Goal: Book appointment/travel/reservation

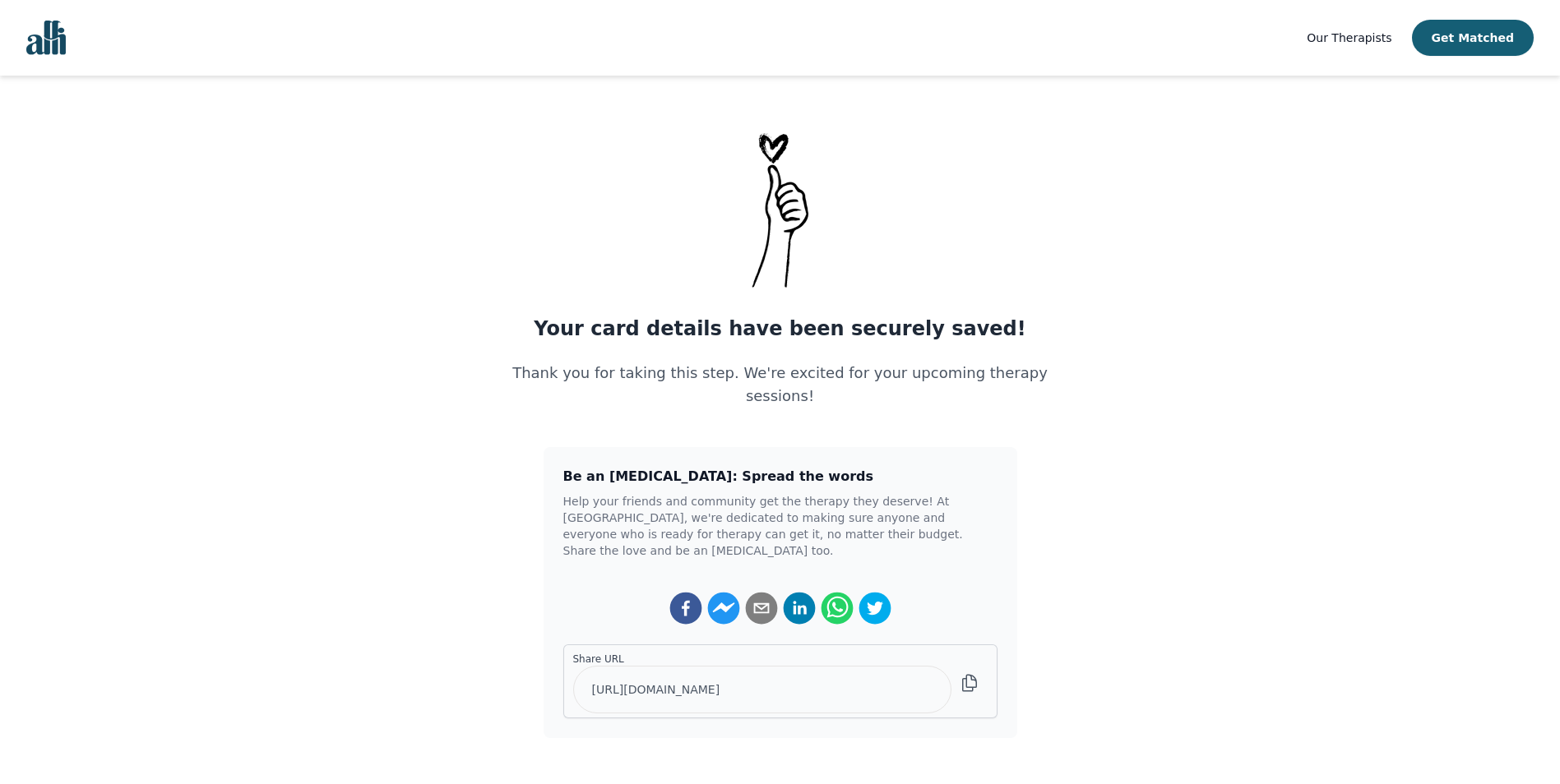
click at [1352, 34] on span "Our Therapists" at bounding box center [1349, 37] width 85 height 13
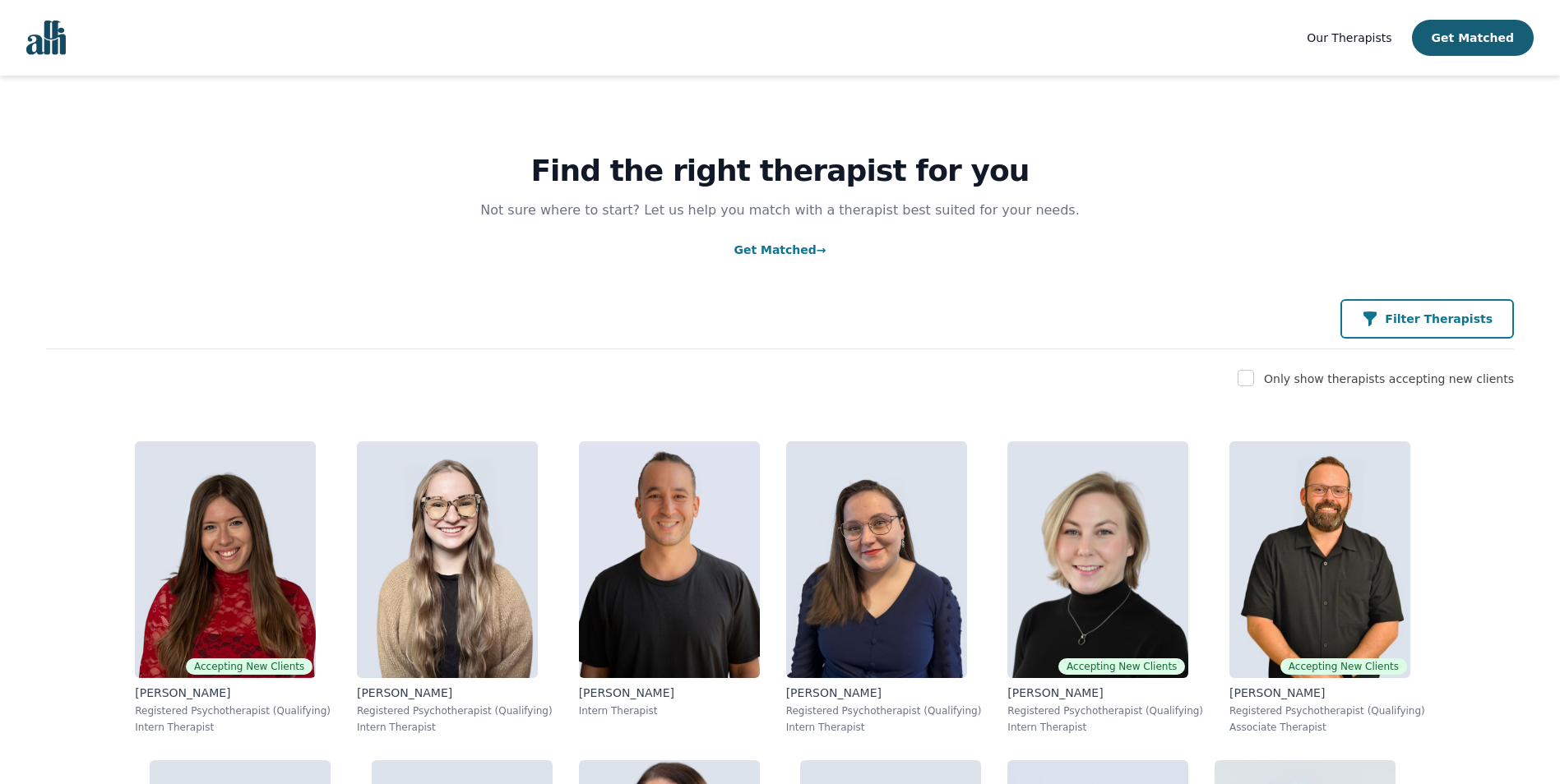
click at [1416, 317] on p "Filter Therapists" at bounding box center [1438, 318] width 108 height 16
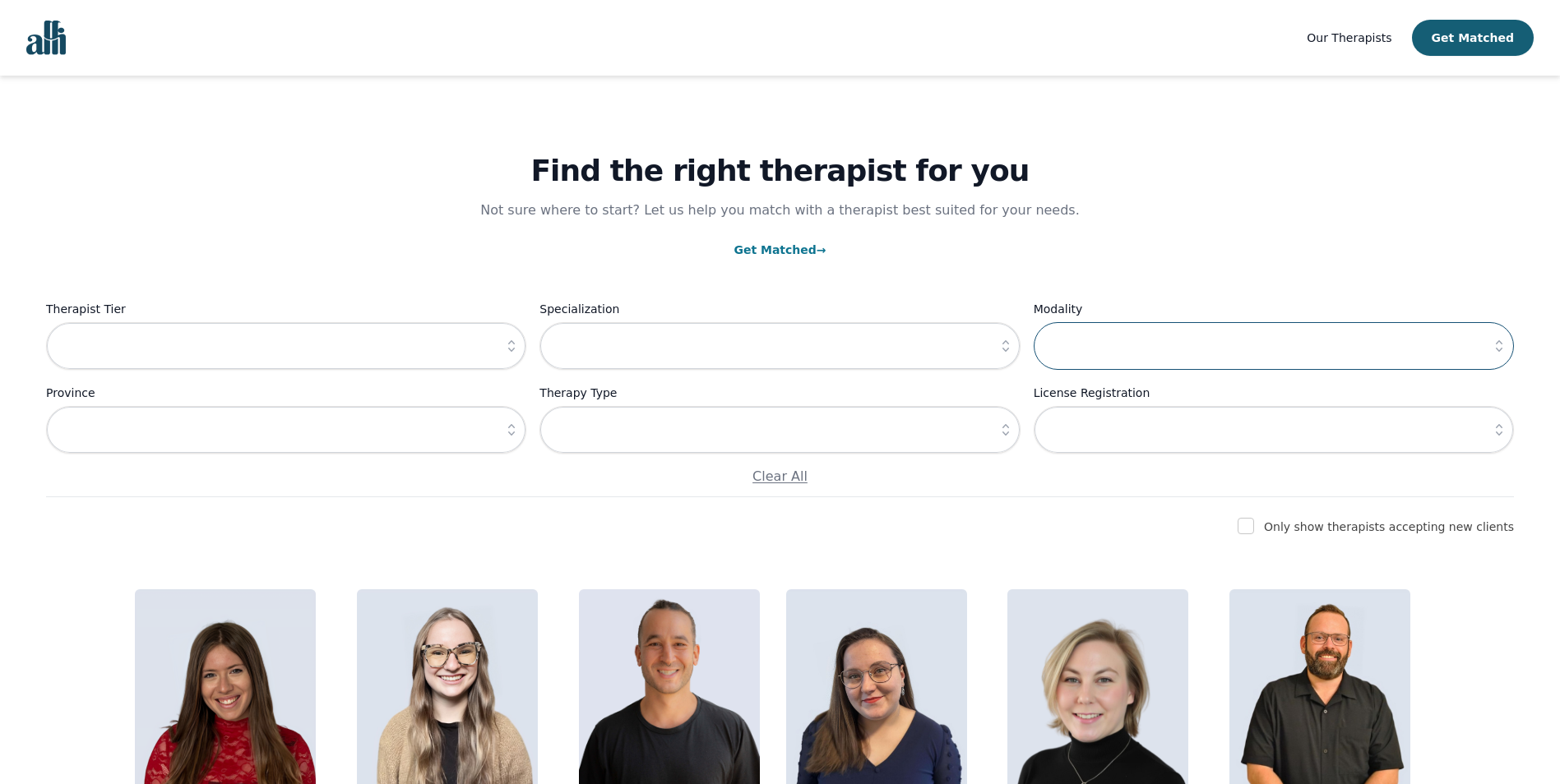
click at [1095, 354] on input "text" at bounding box center [1273, 346] width 480 height 48
click at [1493, 343] on icon "button" at bounding box center [1499, 346] width 16 height 16
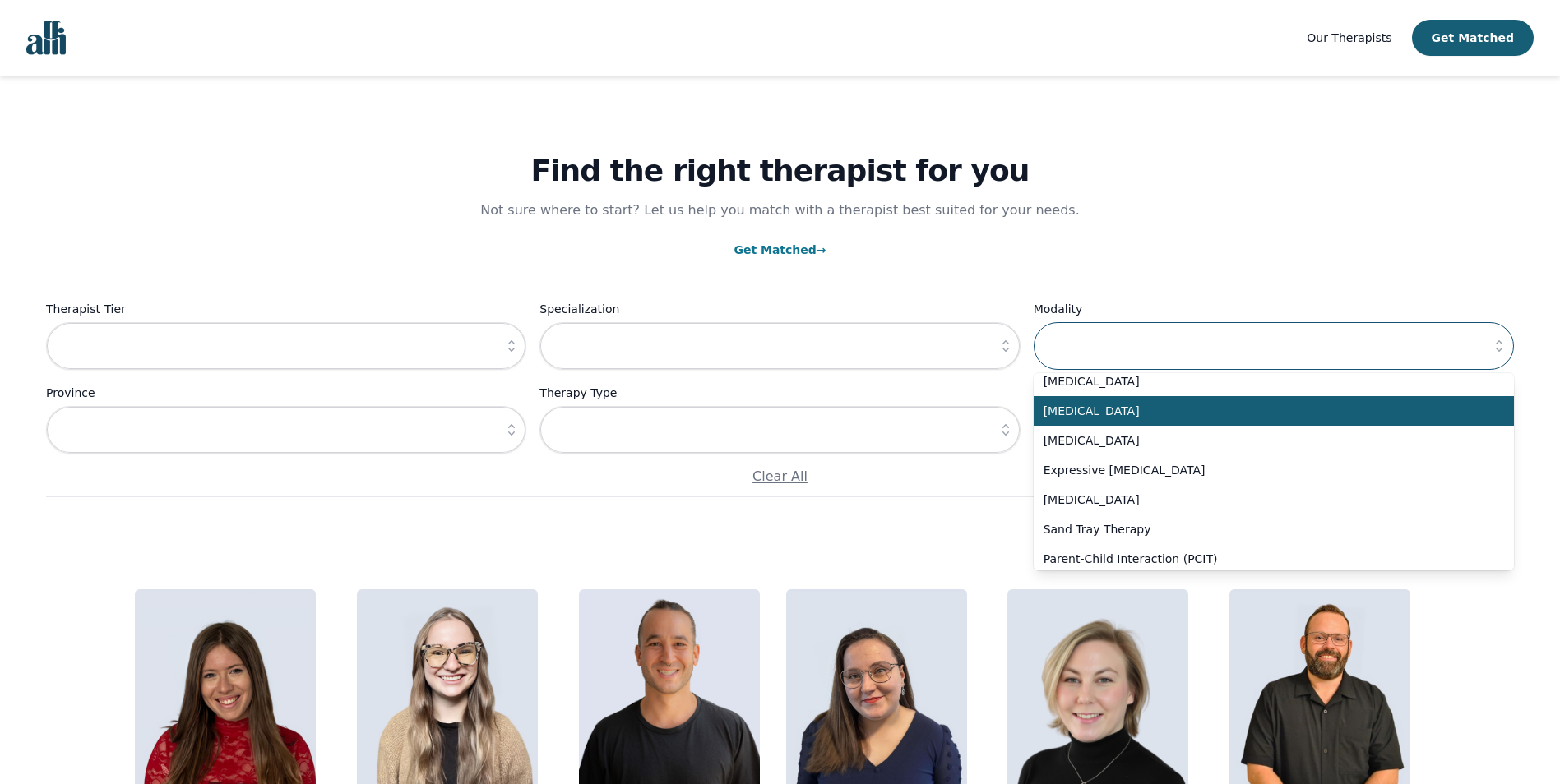
scroll to position [822, 0]
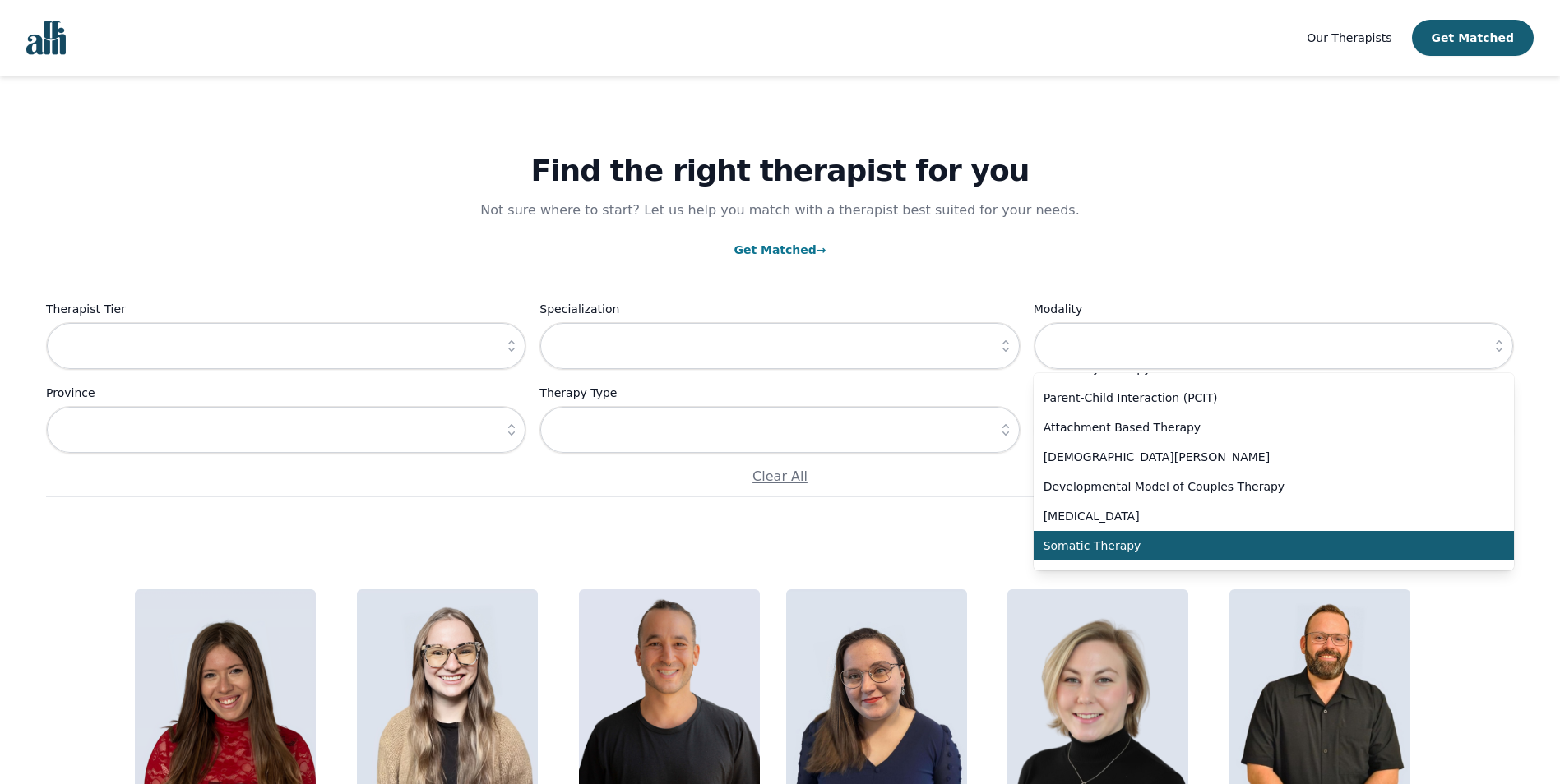
click at [1112, 551] on span "Somatic Therapy" at bounding box center [1264, 545] width 441 height 16
type input "Somatic Therapy"
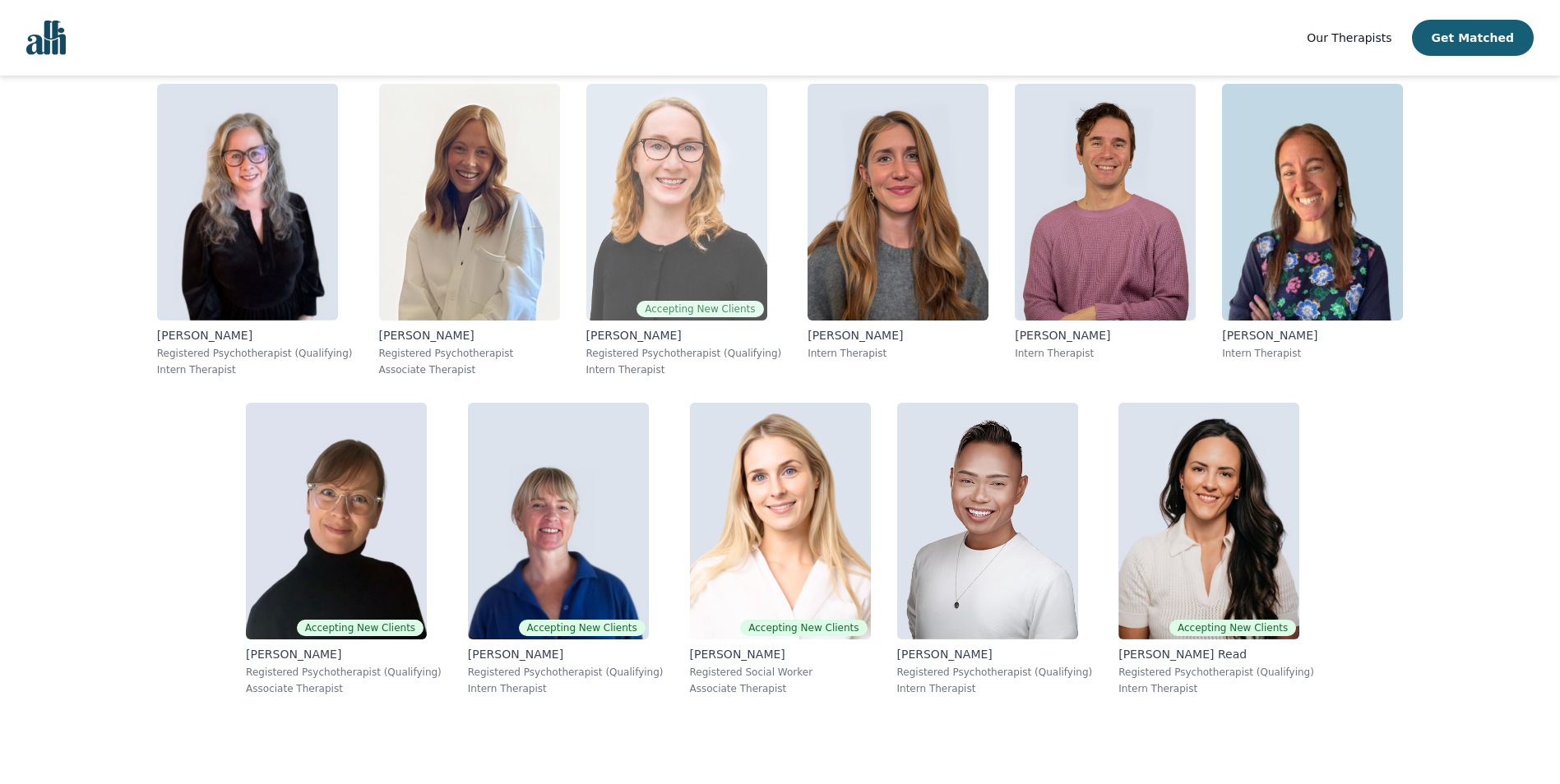
scroll to position [828, 0]
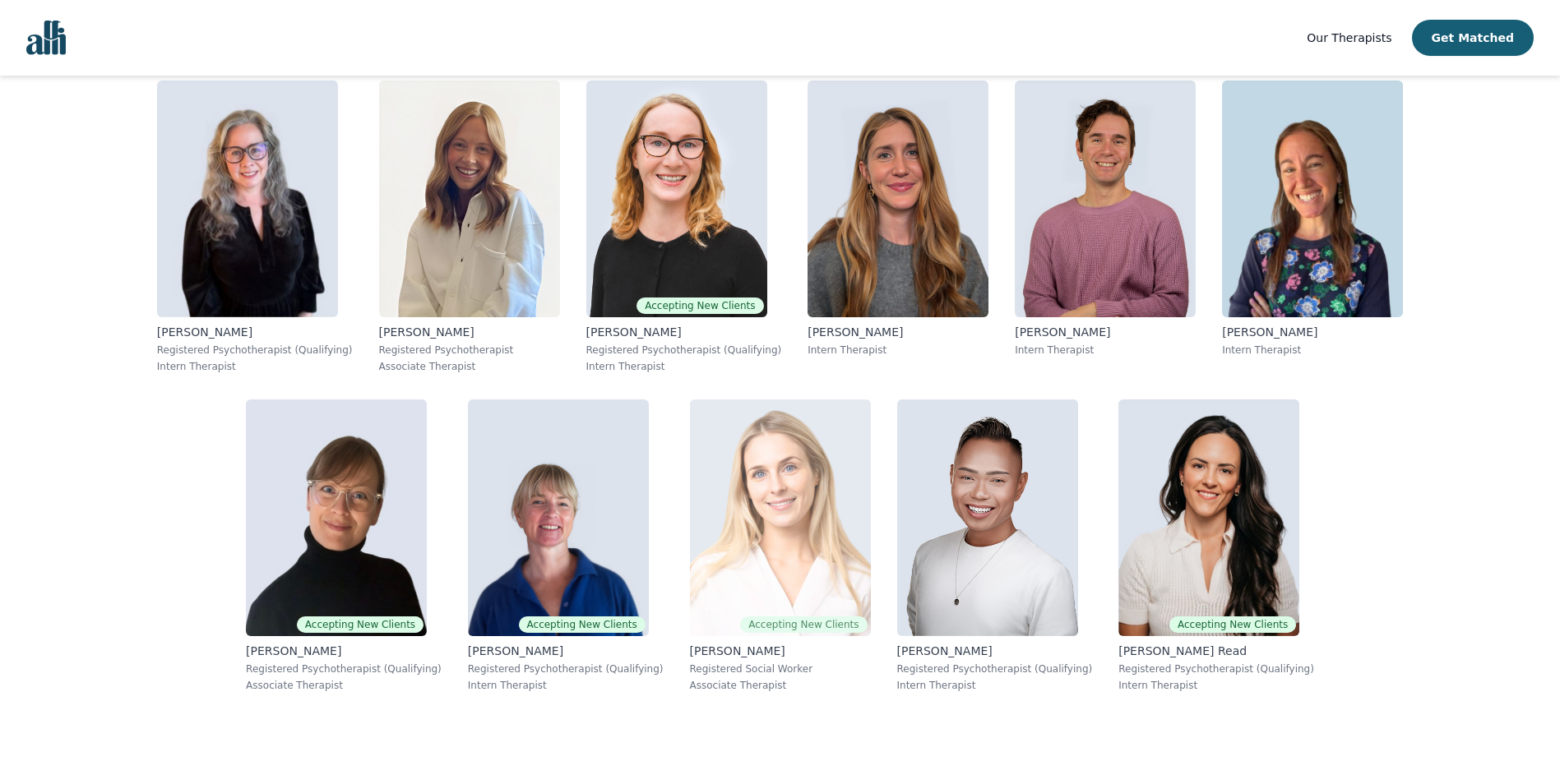
click at [690, 528] on img at bounding box center [780, 518] width 181 height 237
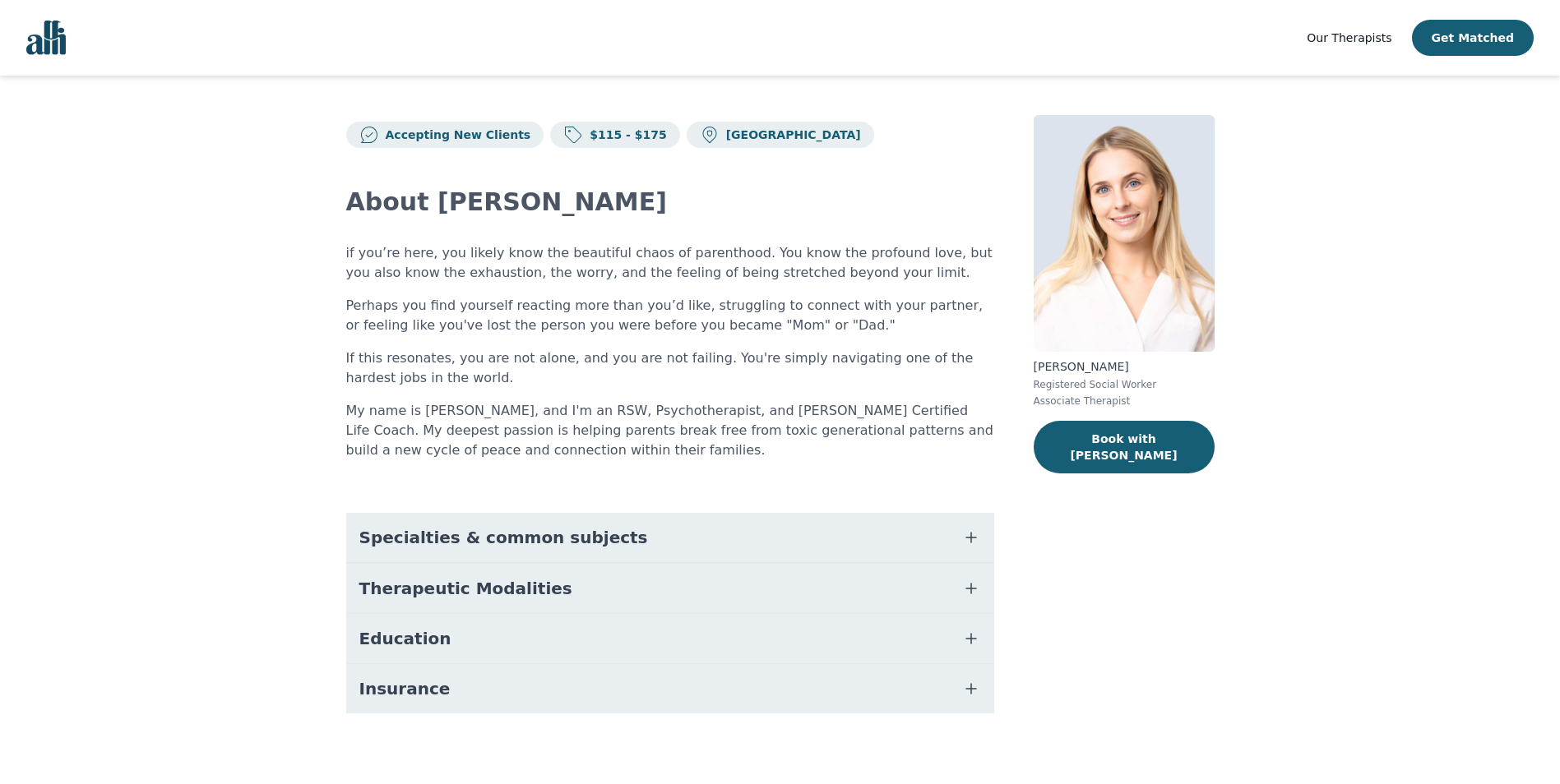
click at [575, 532] on span "Specialties & common subjects" at bounding box center [504, 538] width 289 height 23
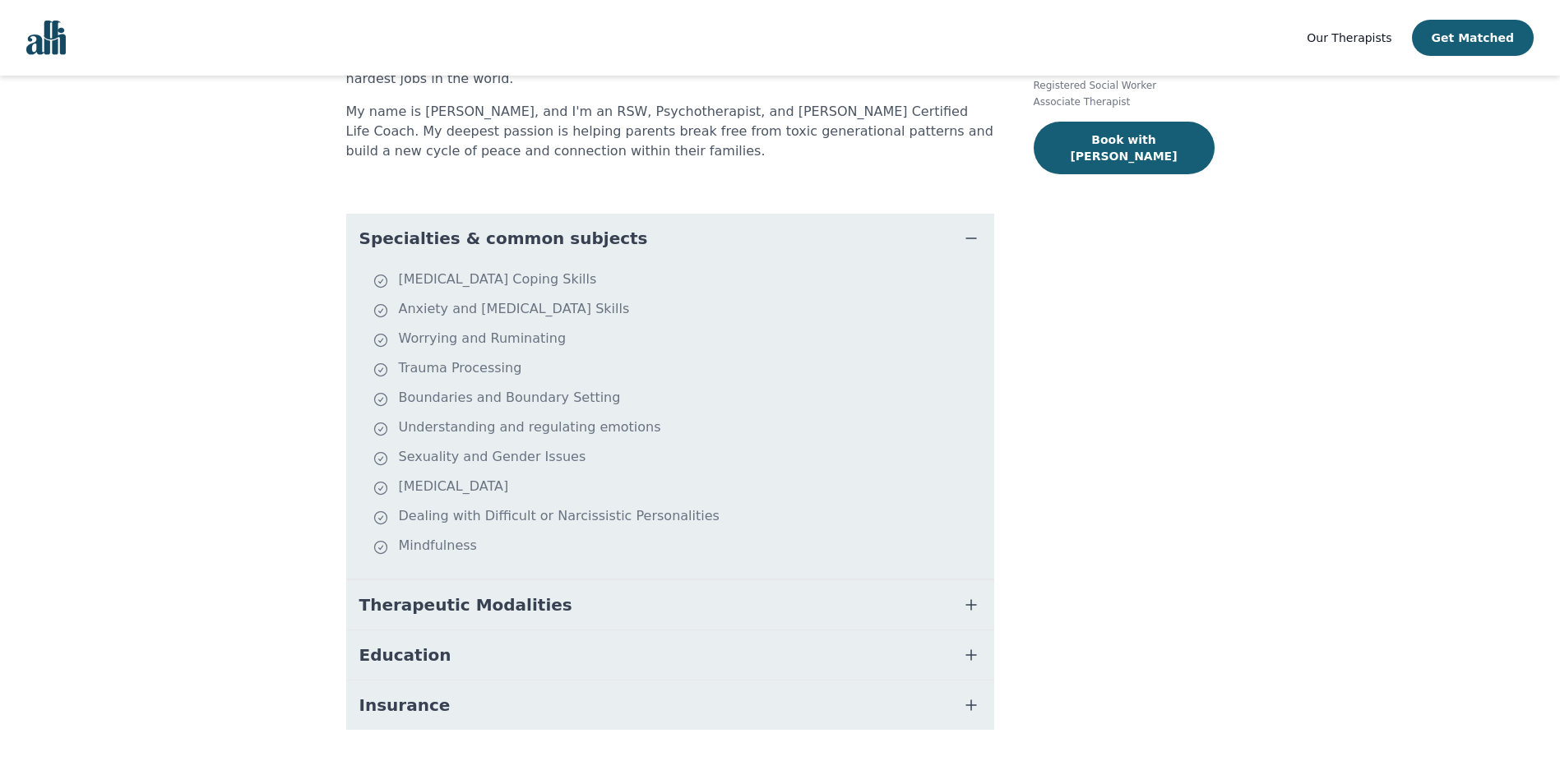
scroll to position [324, 0]
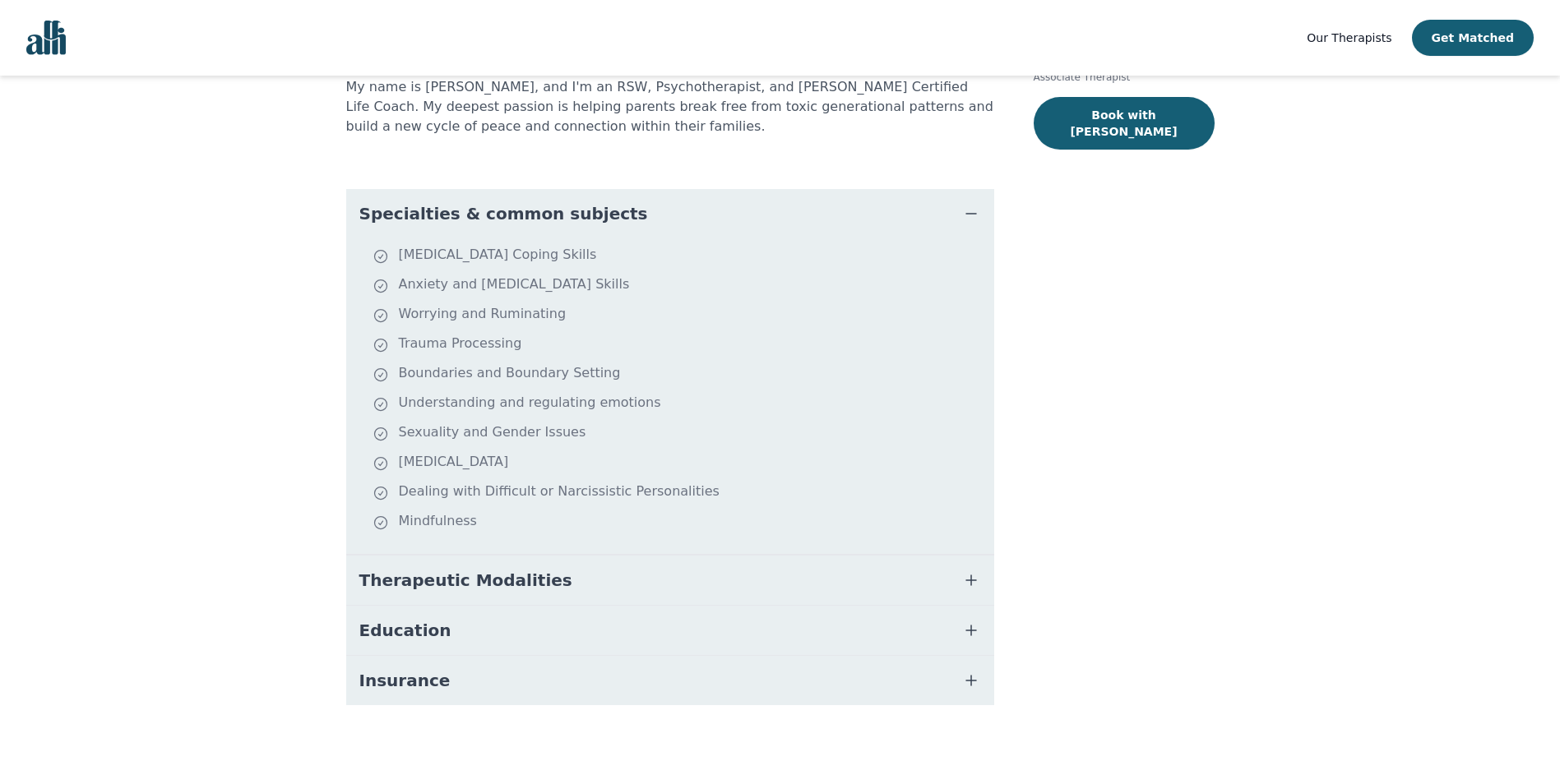
click at [442, 581] on span "Therapeutic Modalities" at bounding box center [466, 580] width 213 height 23
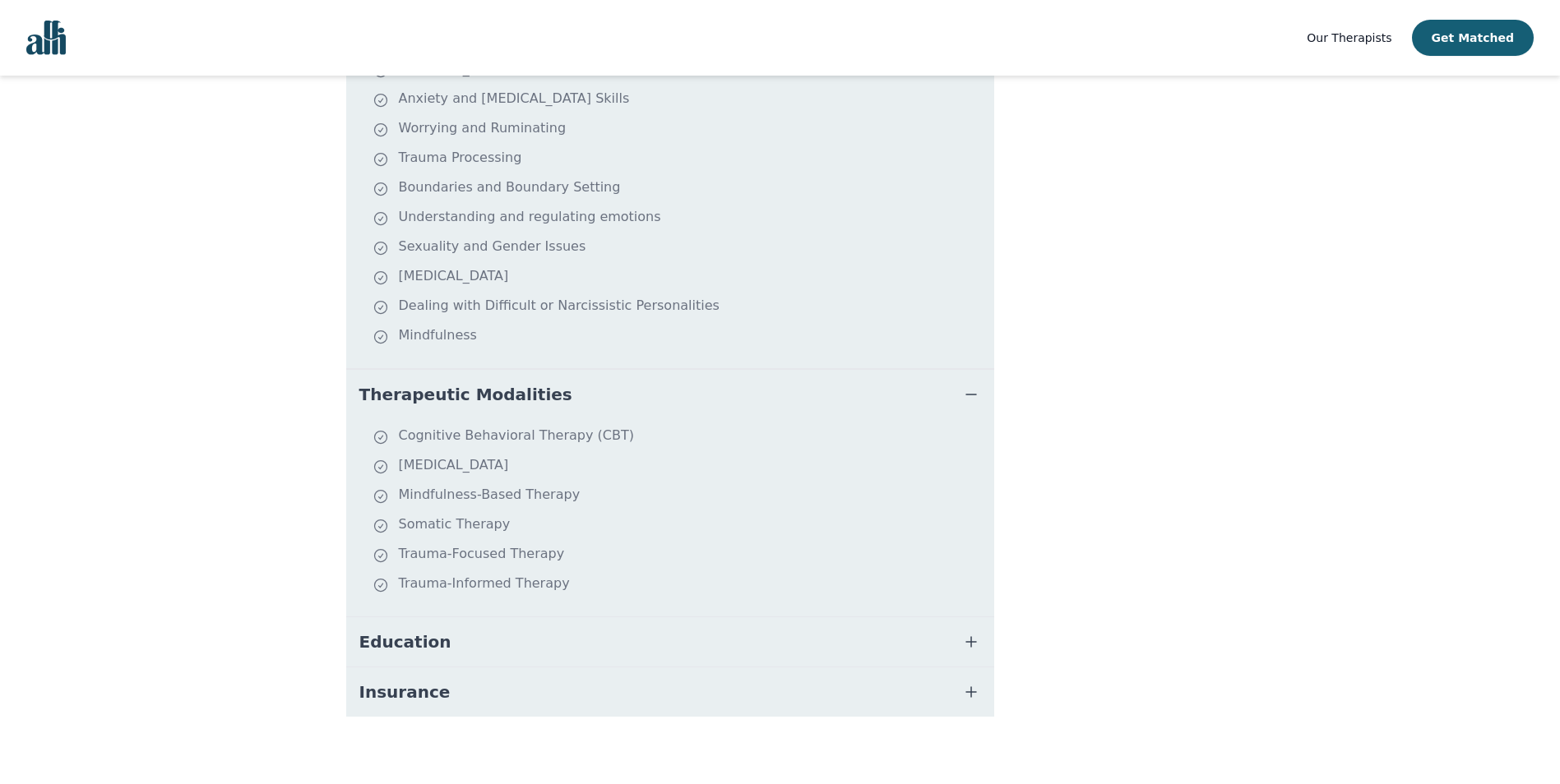
scroll to position [521, 0]
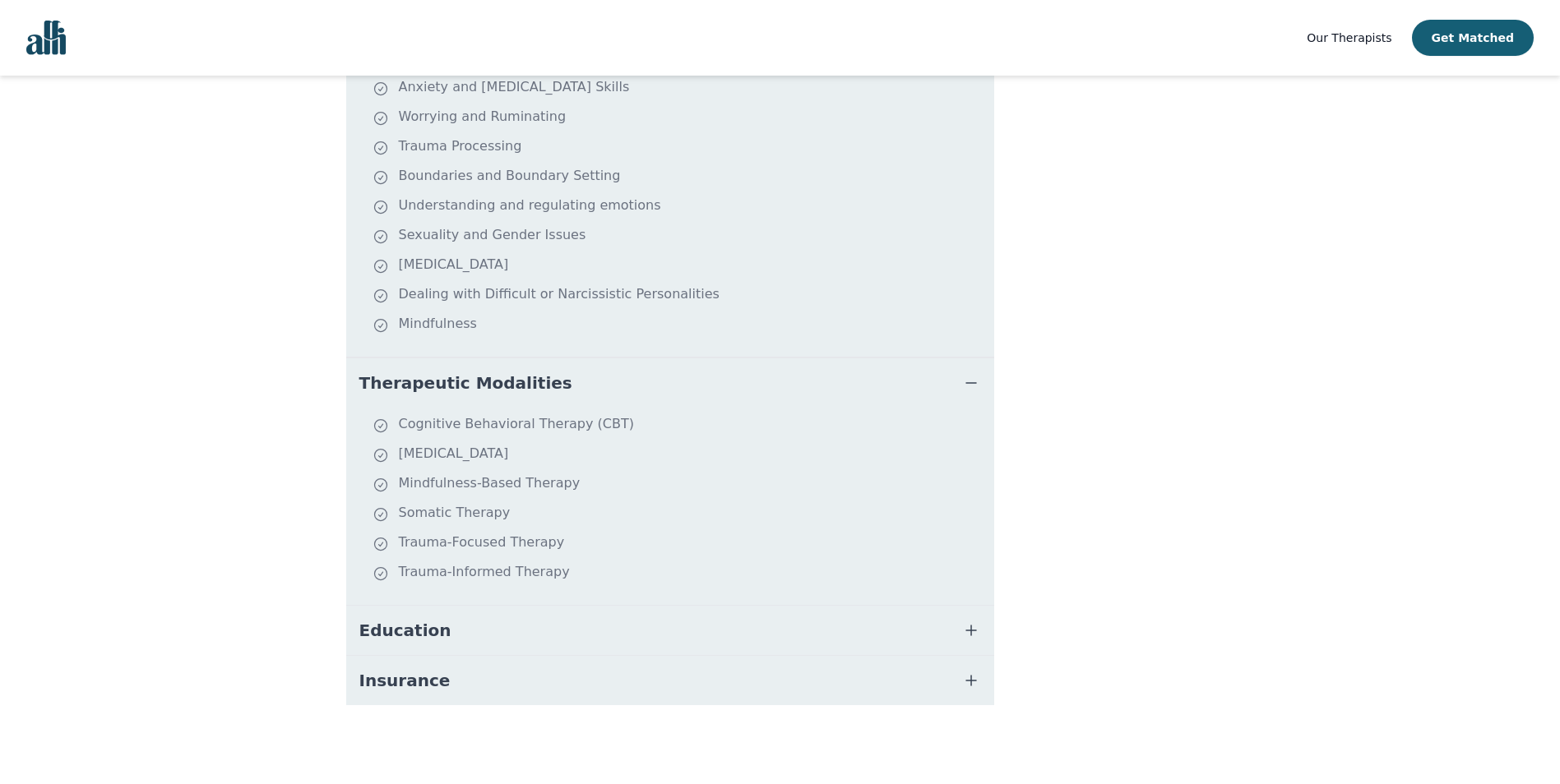
click at [451, 629] on button "Education" at bounding box center [669, 630] width 648 height 49
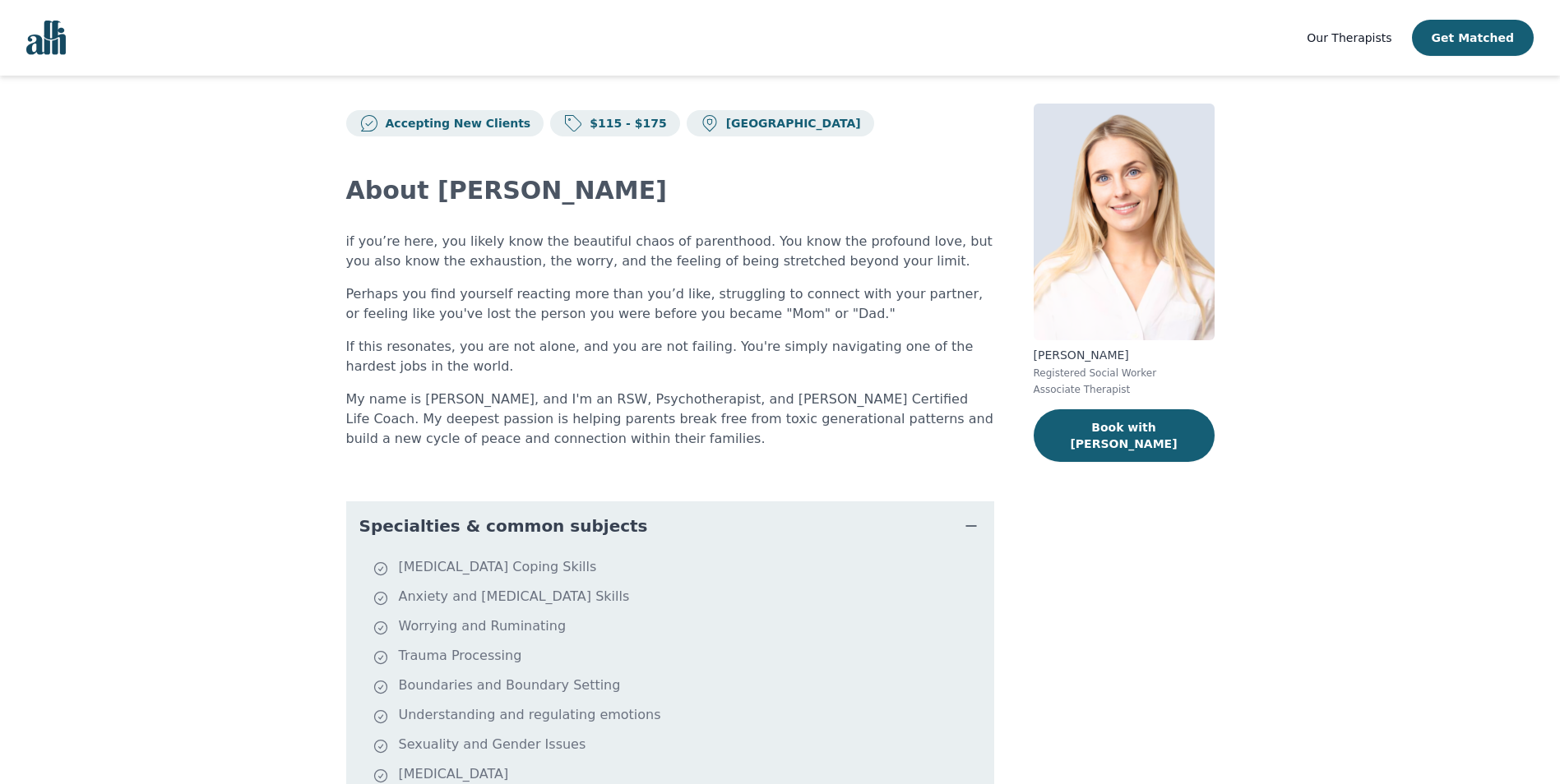
scroll to position [0, 0]
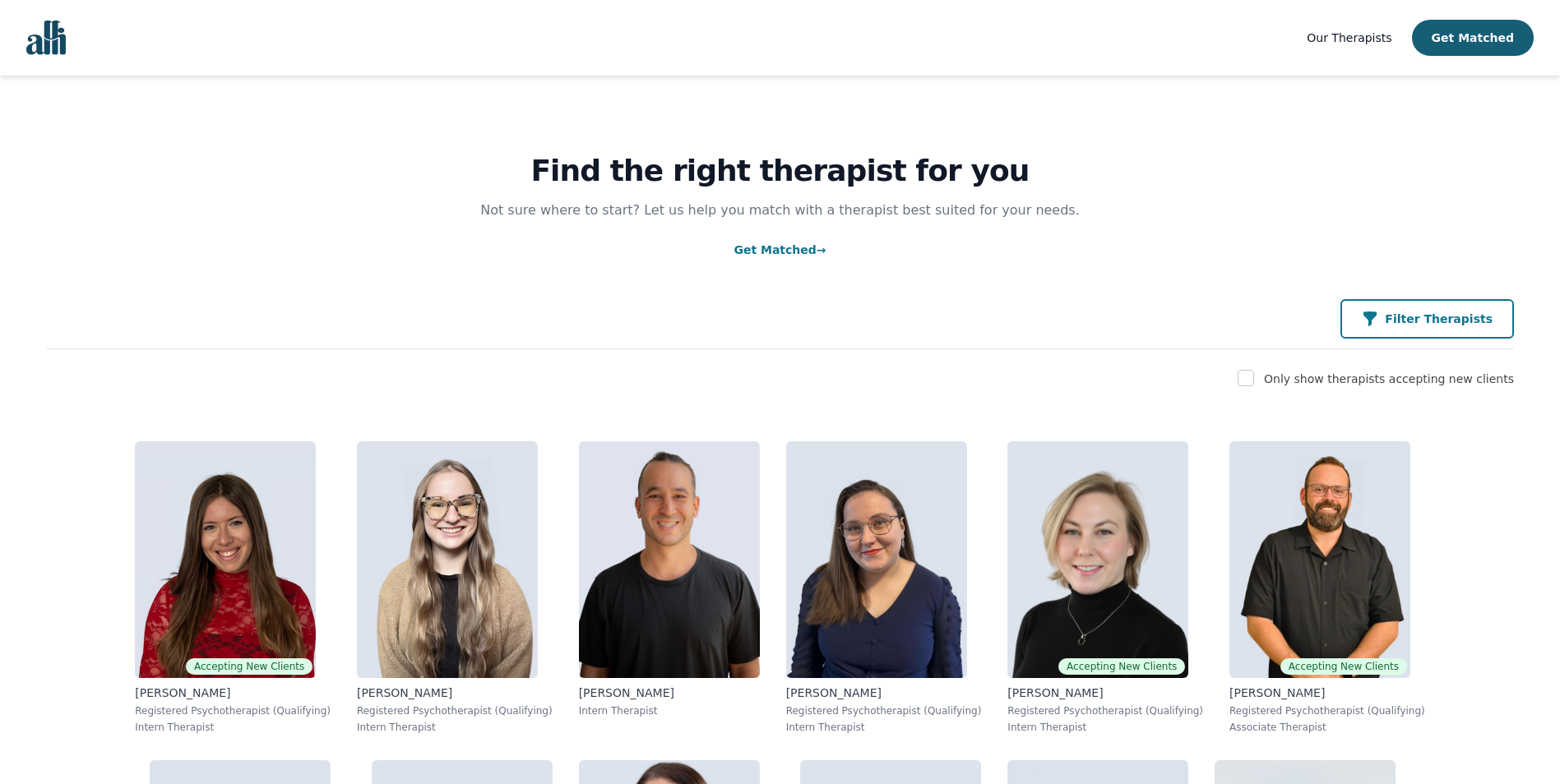
click at [1393, 301] on button "Filter Therapists" at bounding box center [1427, 319] width 174 height 40
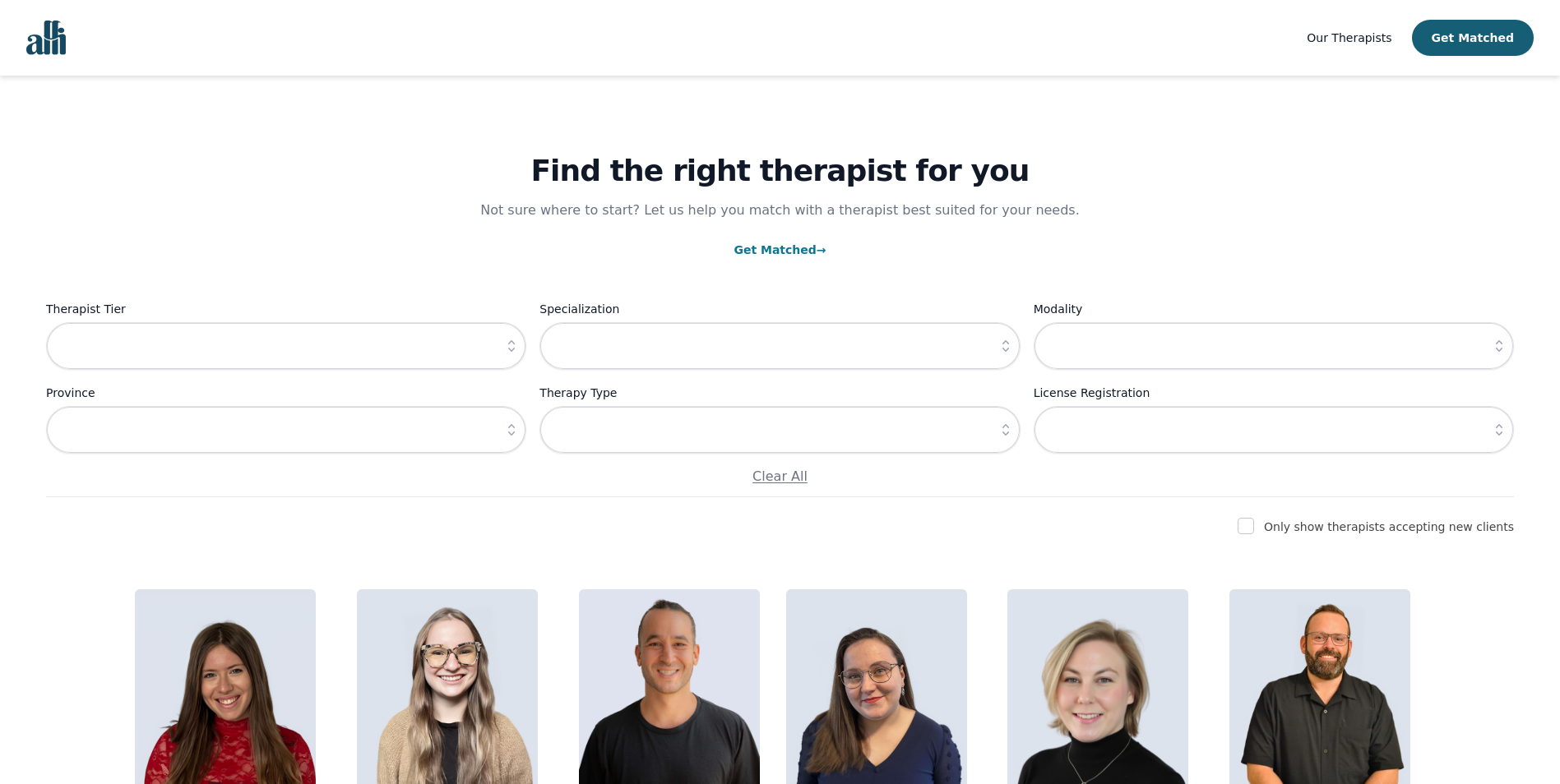
click at [1492, 343] on icon "button" at bounding box center [1499, 346] width 16 height 16
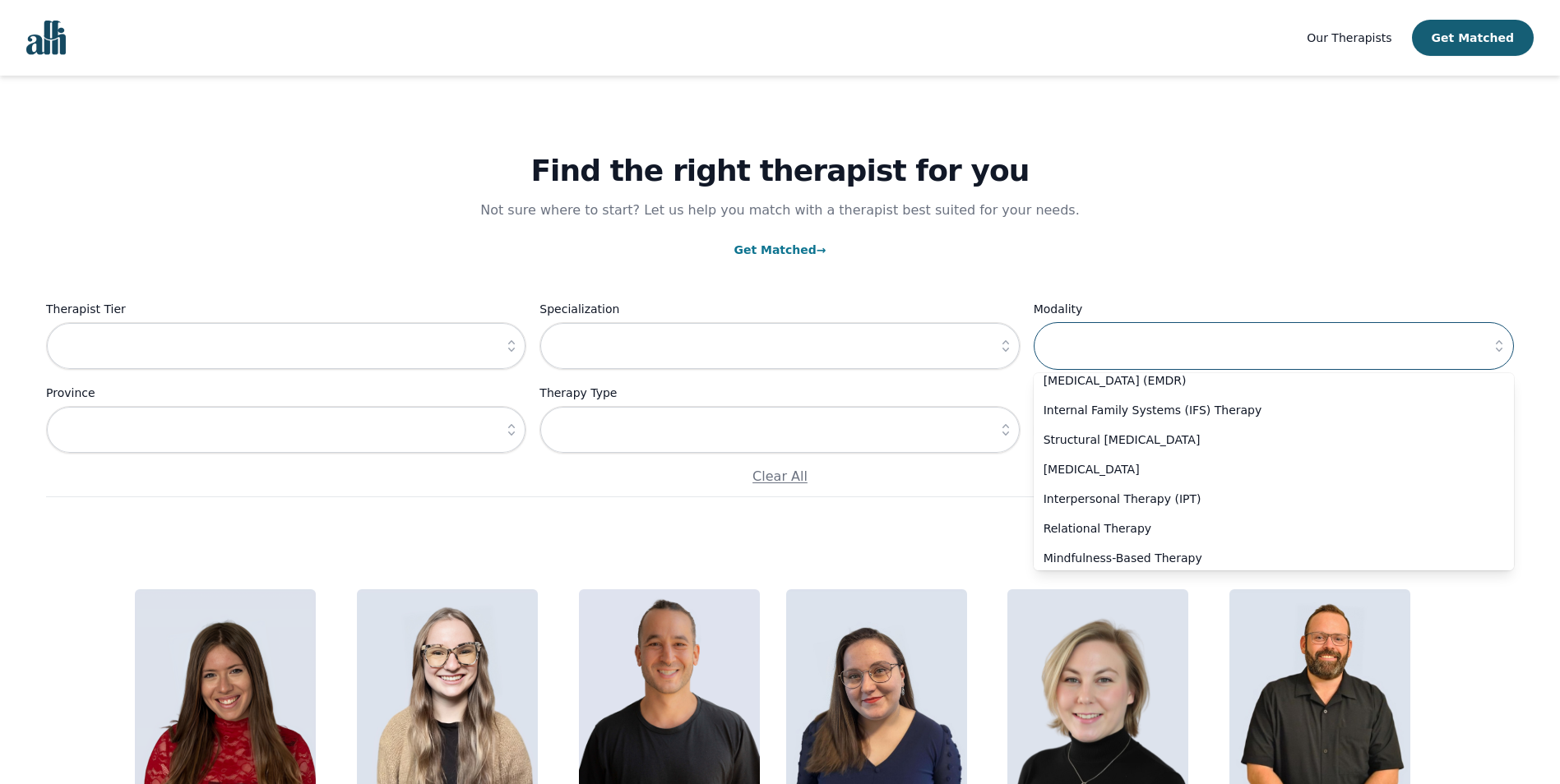
scroll to position [164, 0]
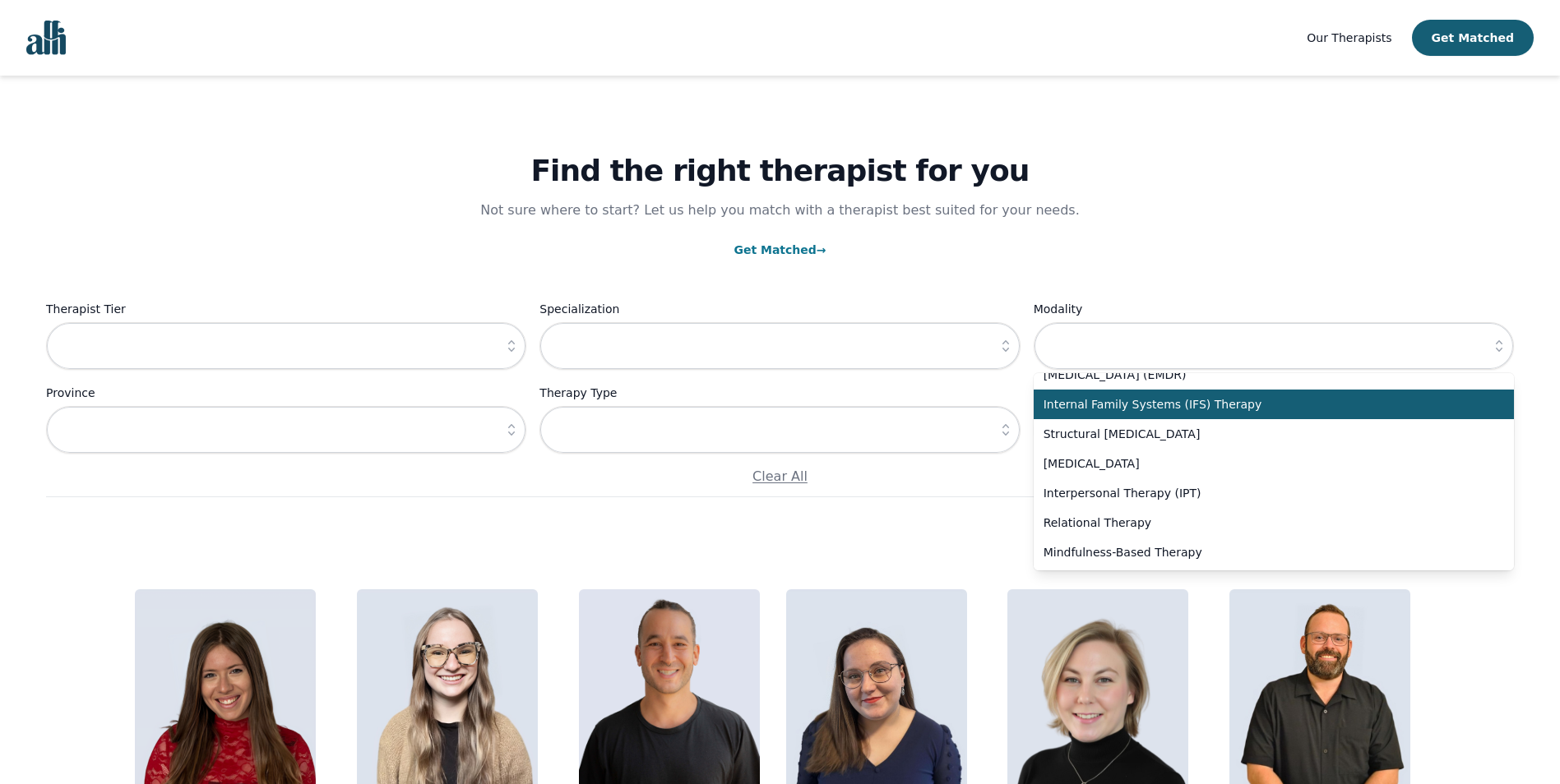
click at [1187, 417] on li "Internal Family Systems (IFS) Therapy" at bounding box center [1273, 405] width 480 height 29
type input "Internal Family Systems (IFS) Therapy"
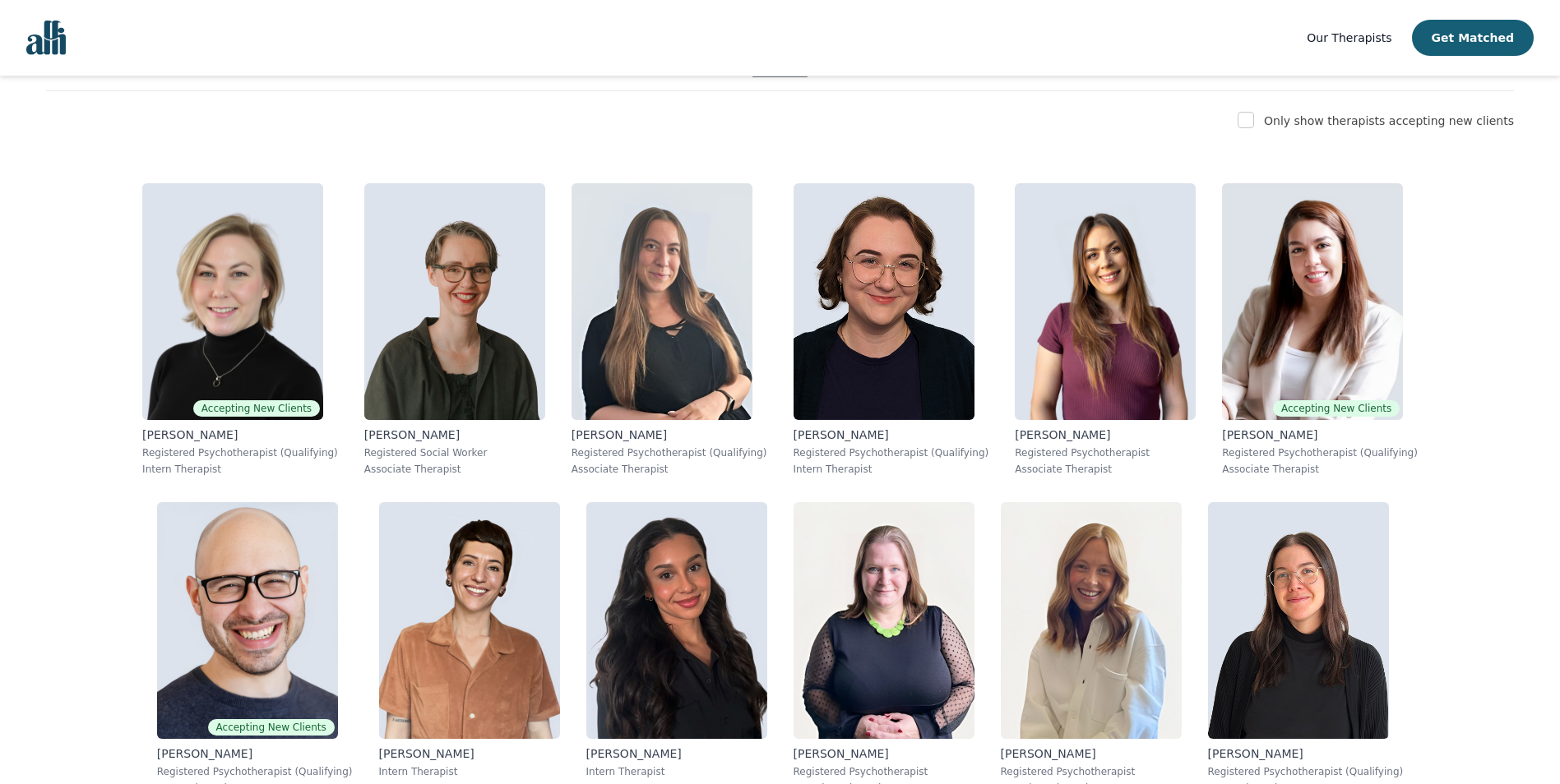
scroll to position [335, 0]
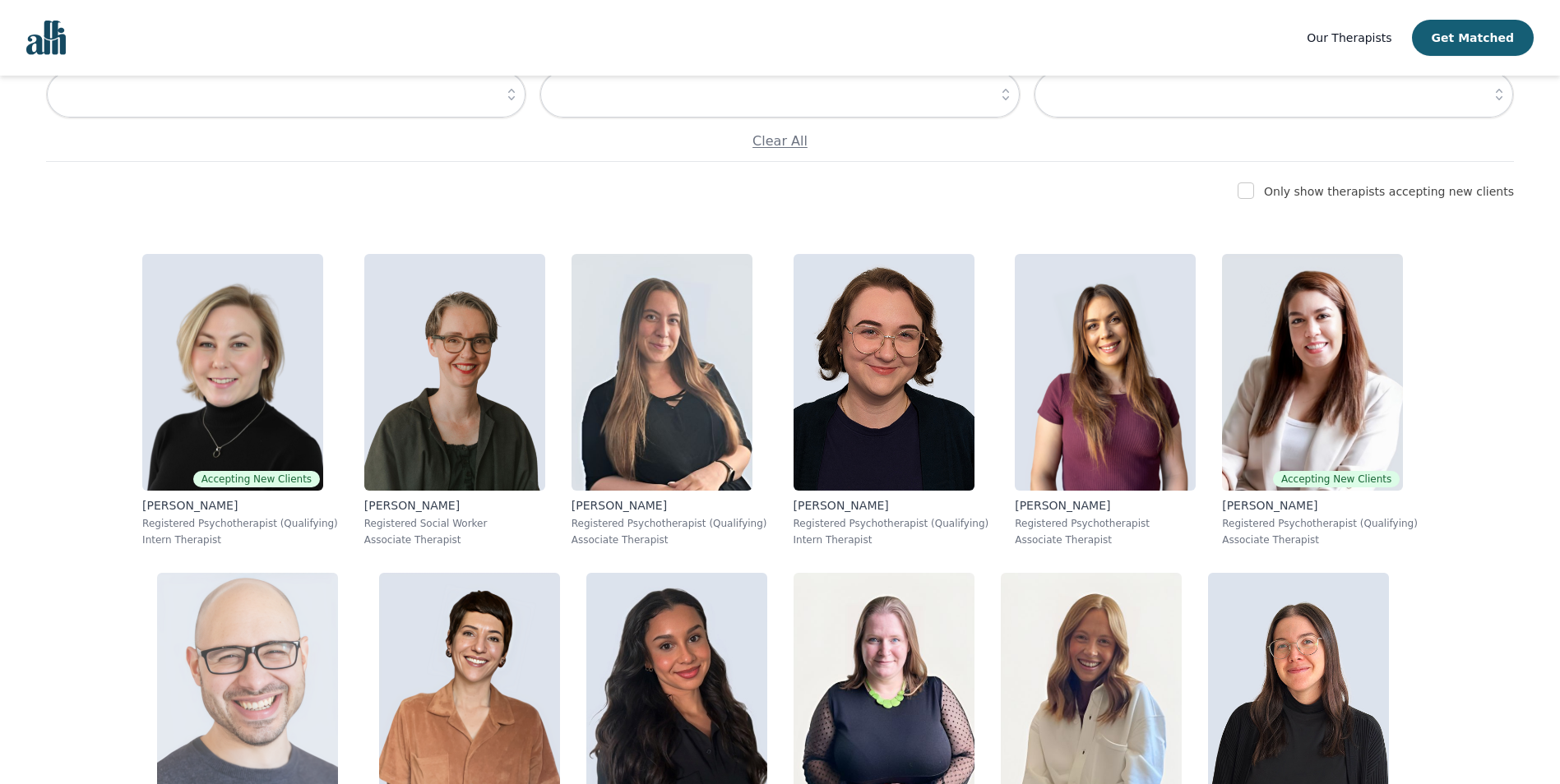
click at [338, 573] on img at bounding box center [247, 692] width 181 height 237
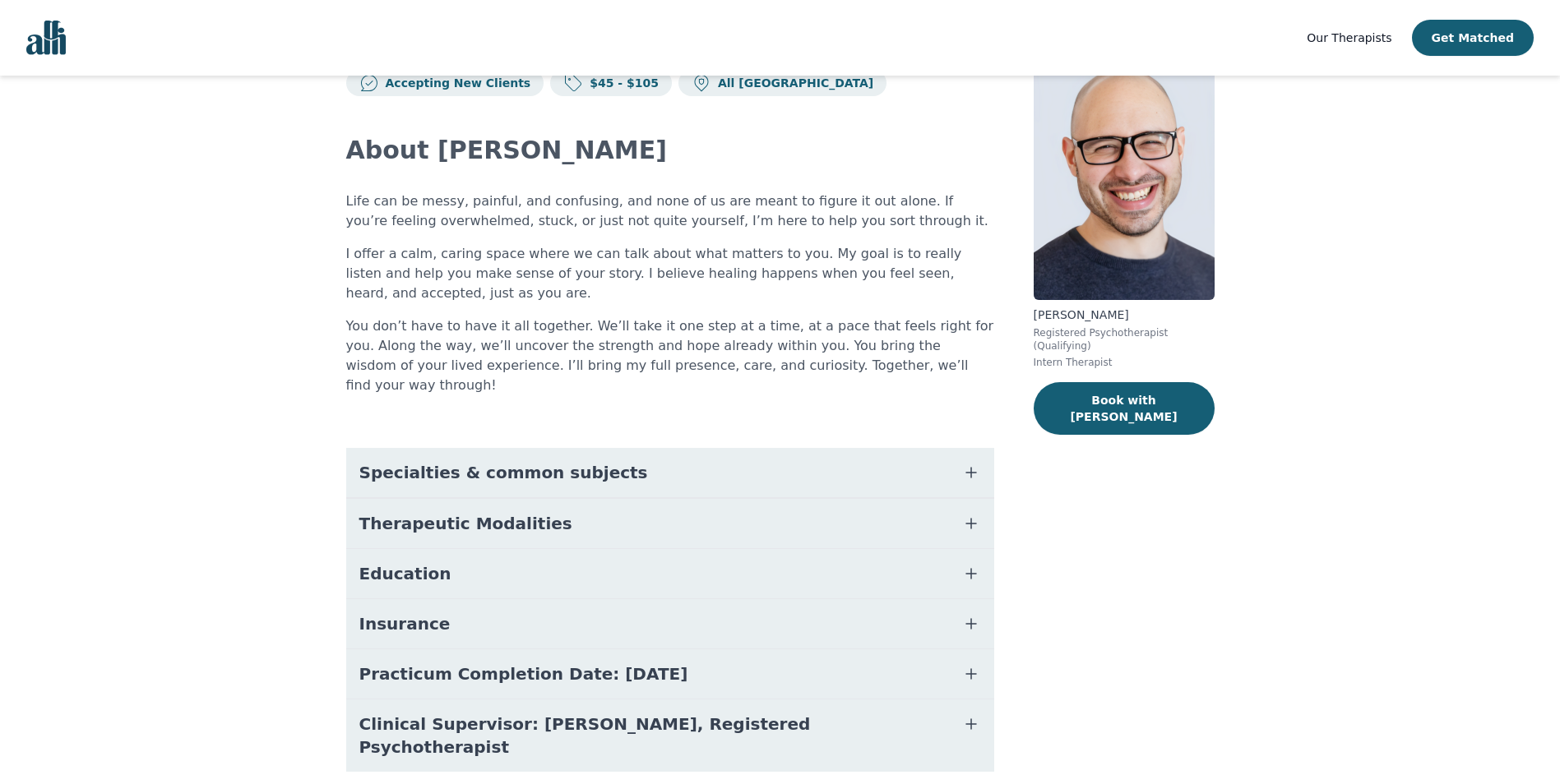
scroll to position [75, 0]
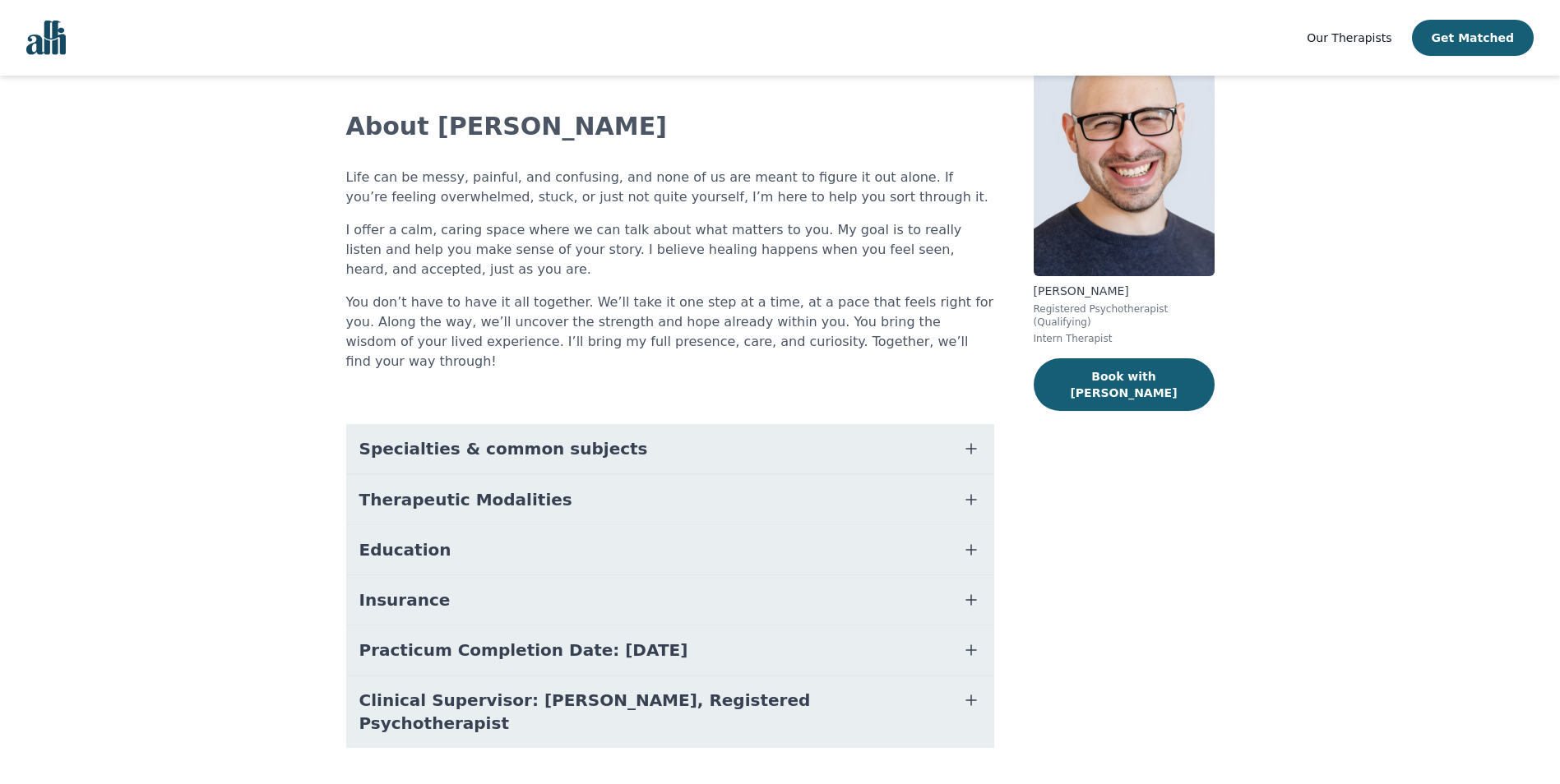
click at [617, 477] on button "Therapeutic Modalities" at bounding box center [669, 500] width 648 height 49
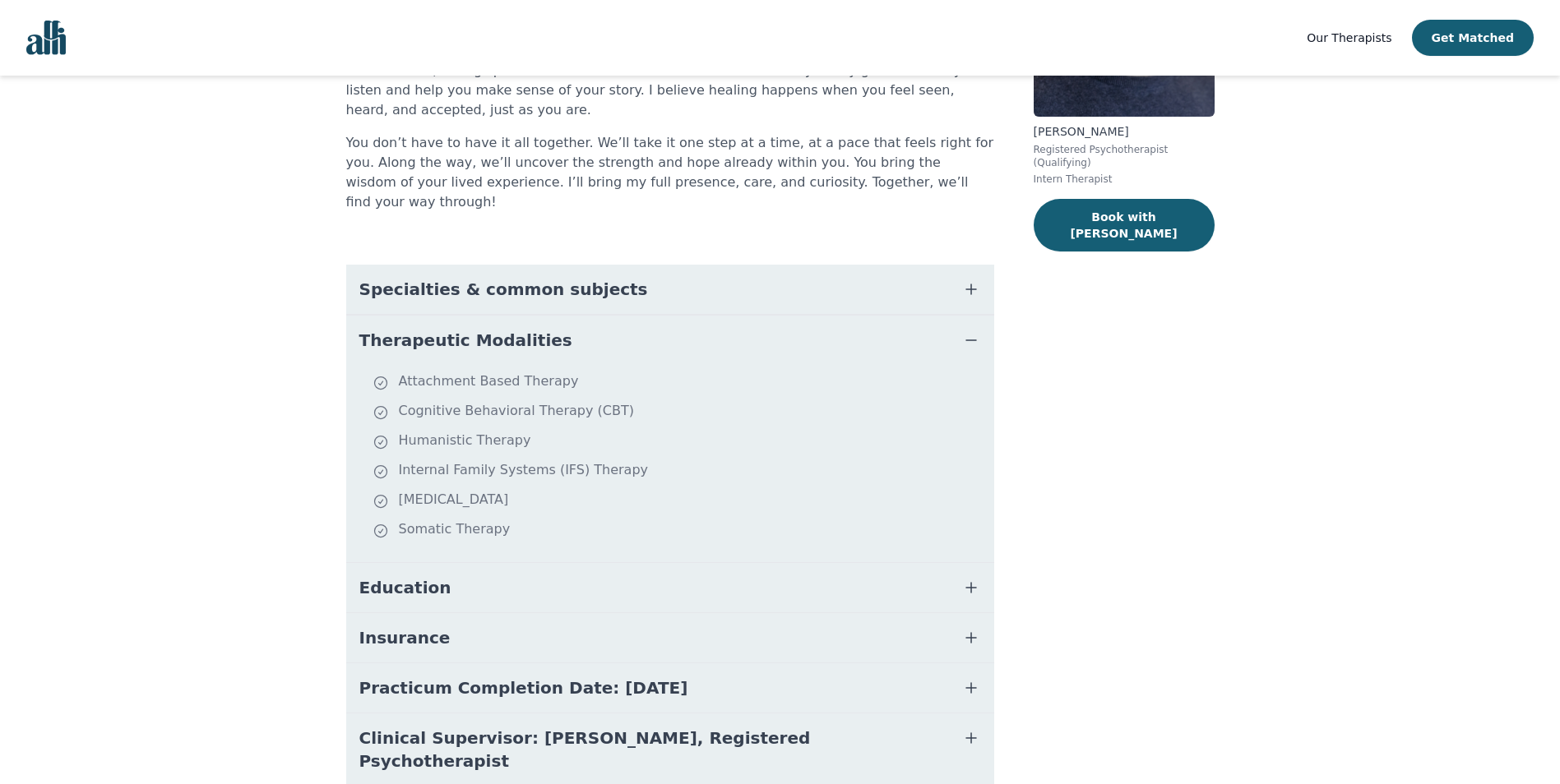
scroll to position [273, 0]
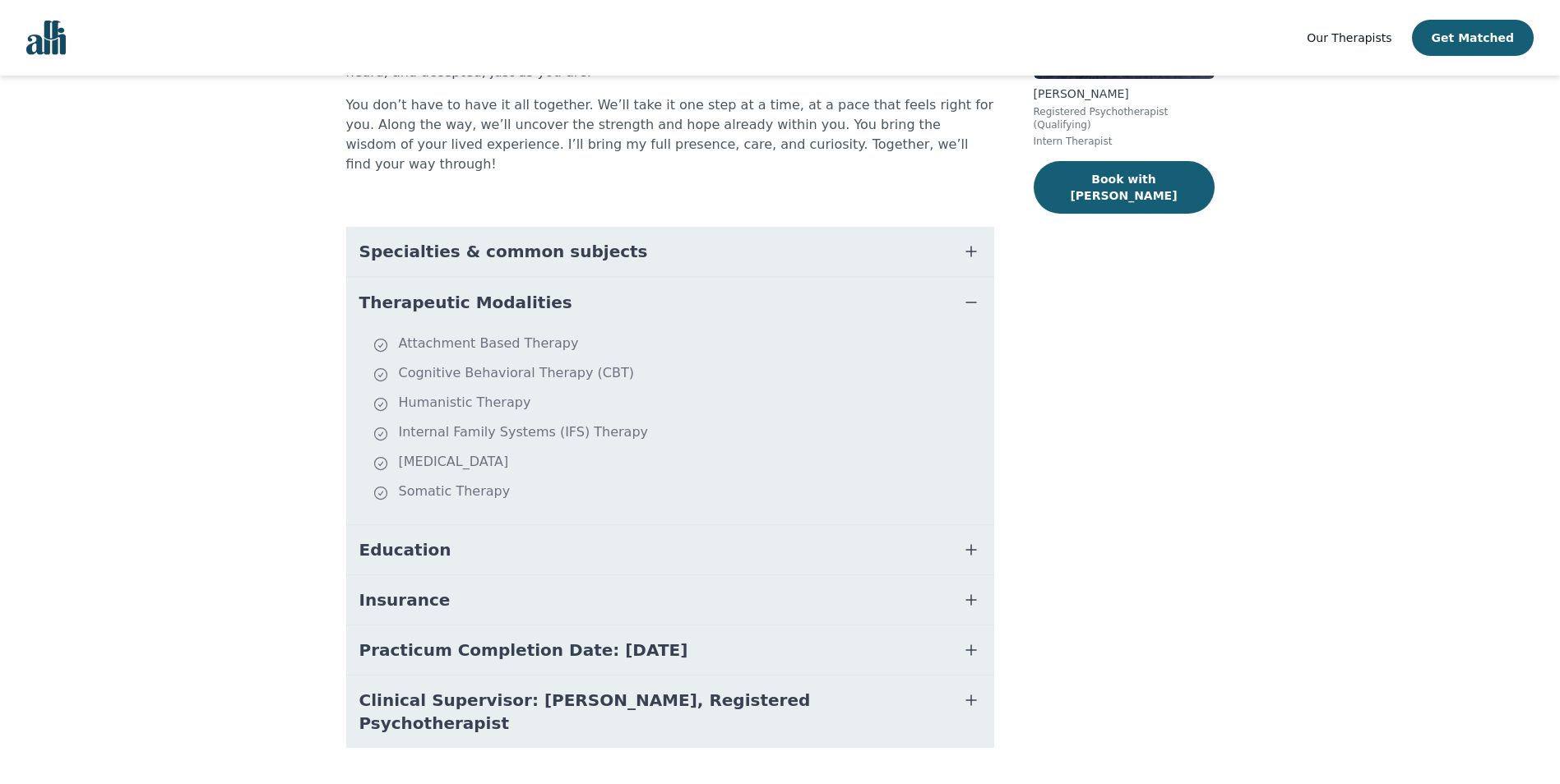
click at [588, 689] on span "Clinical Supervisor: [PERSON_NAME], Registered Psychotherapist" at bounding box center [650, 711] width 582 height 46
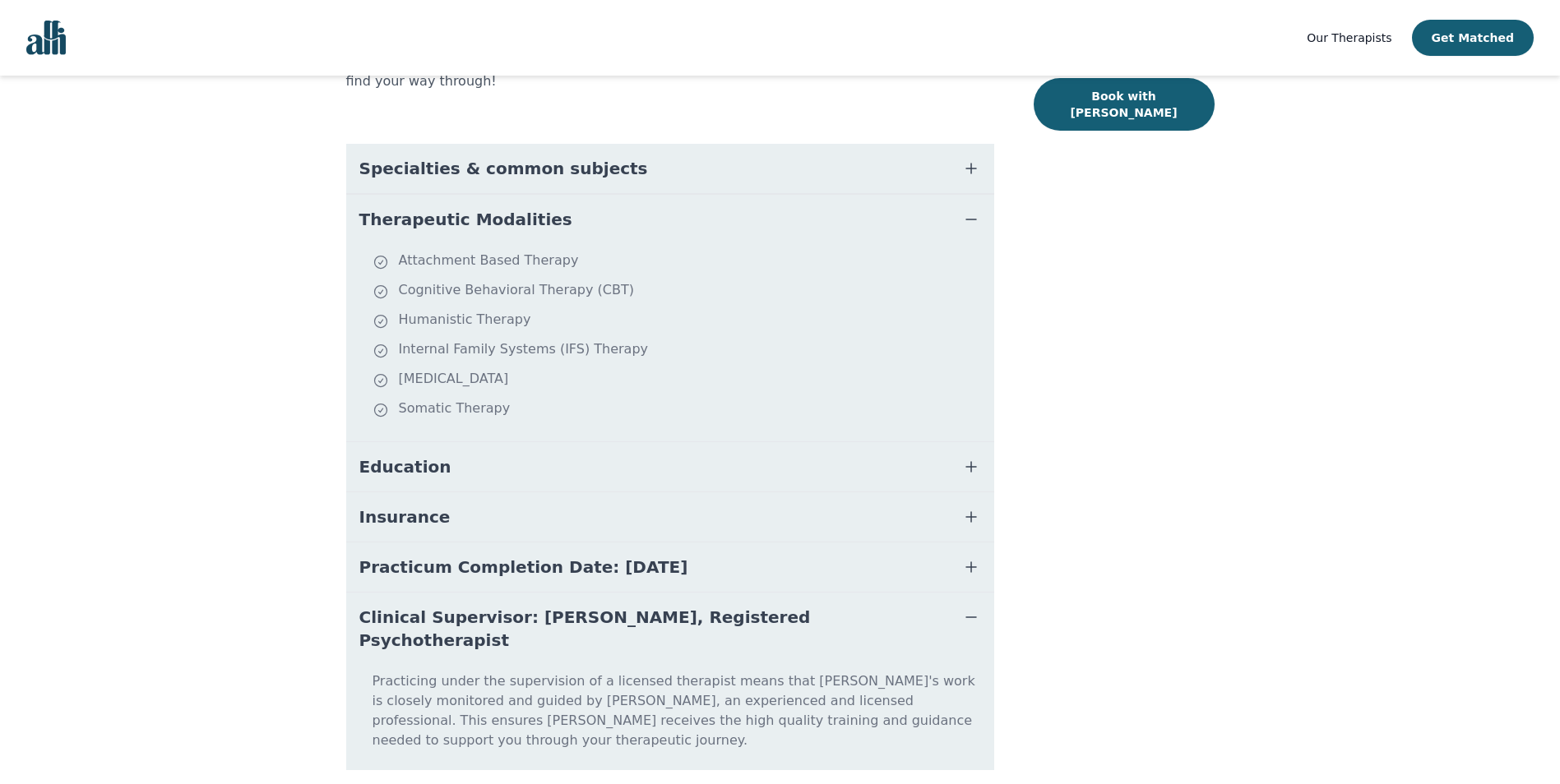
scroll to position [359, 0]
click at [561, 561] on button "Practicum Completion Date: [DATE]" at bounding box center [669, 564] width 648 height 49
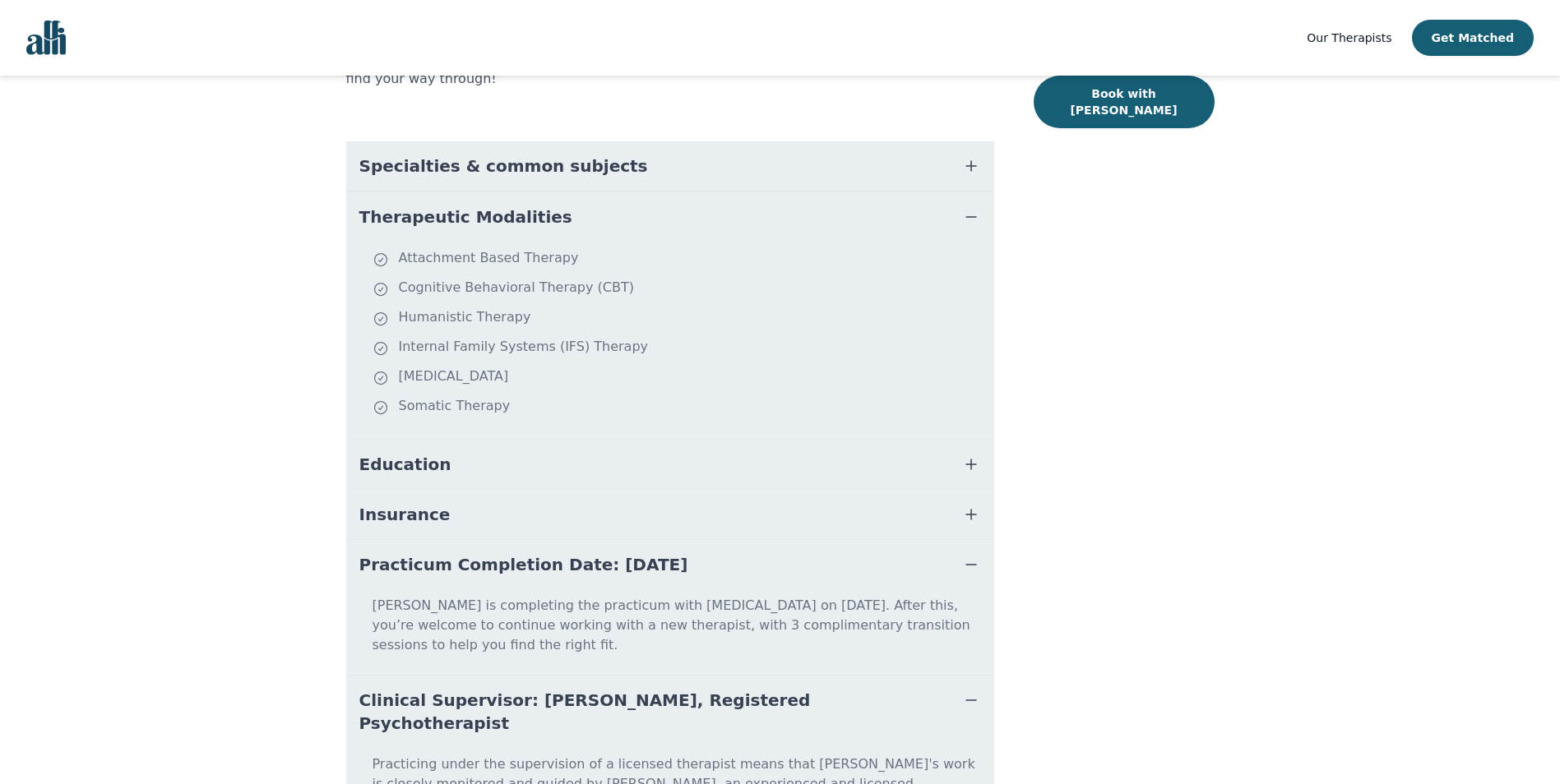
click at [845, 500] on button "Insurance" at bounding box center [669, 514] width 648 height 49
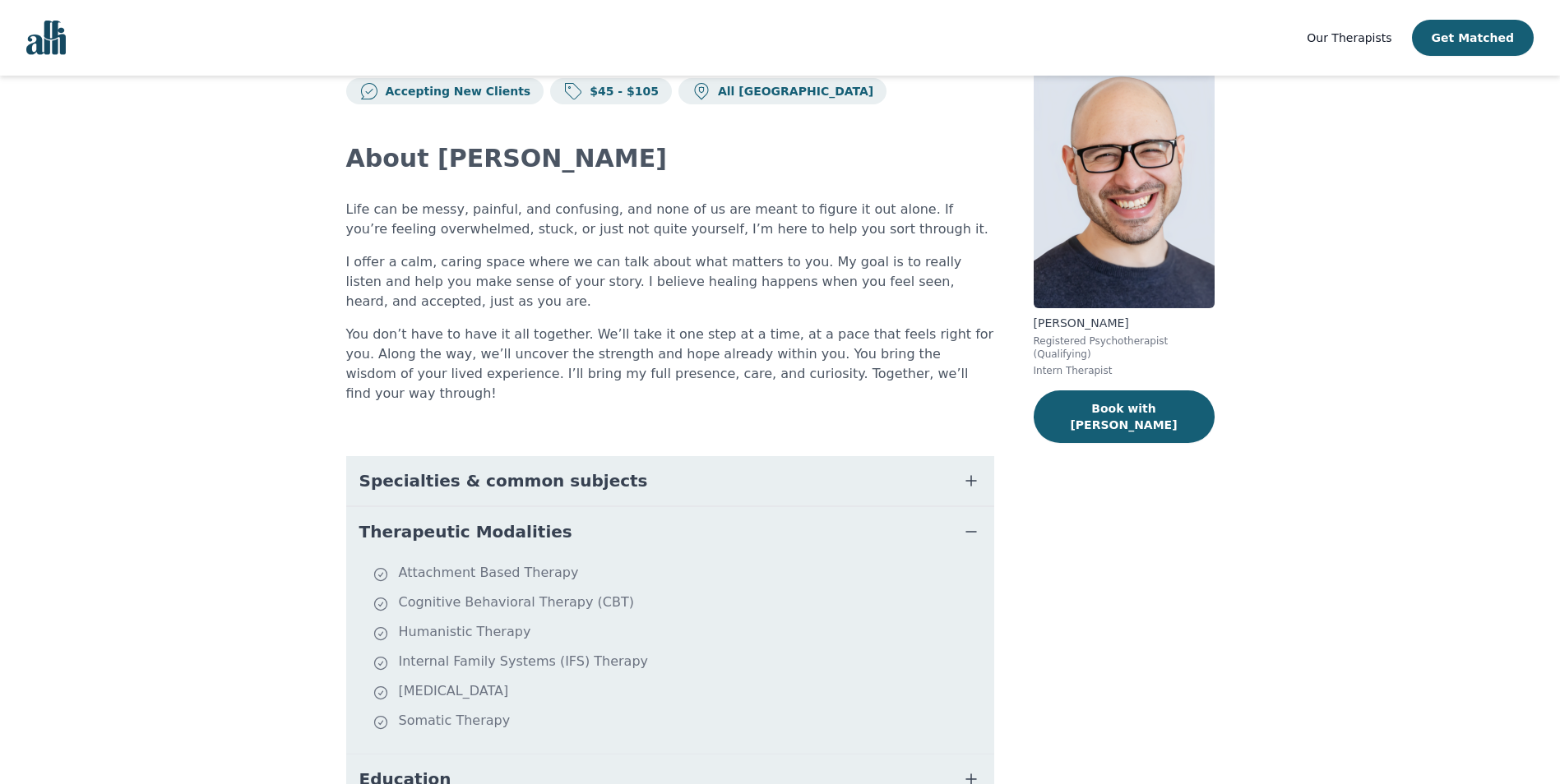
scroll to position [29, 0]
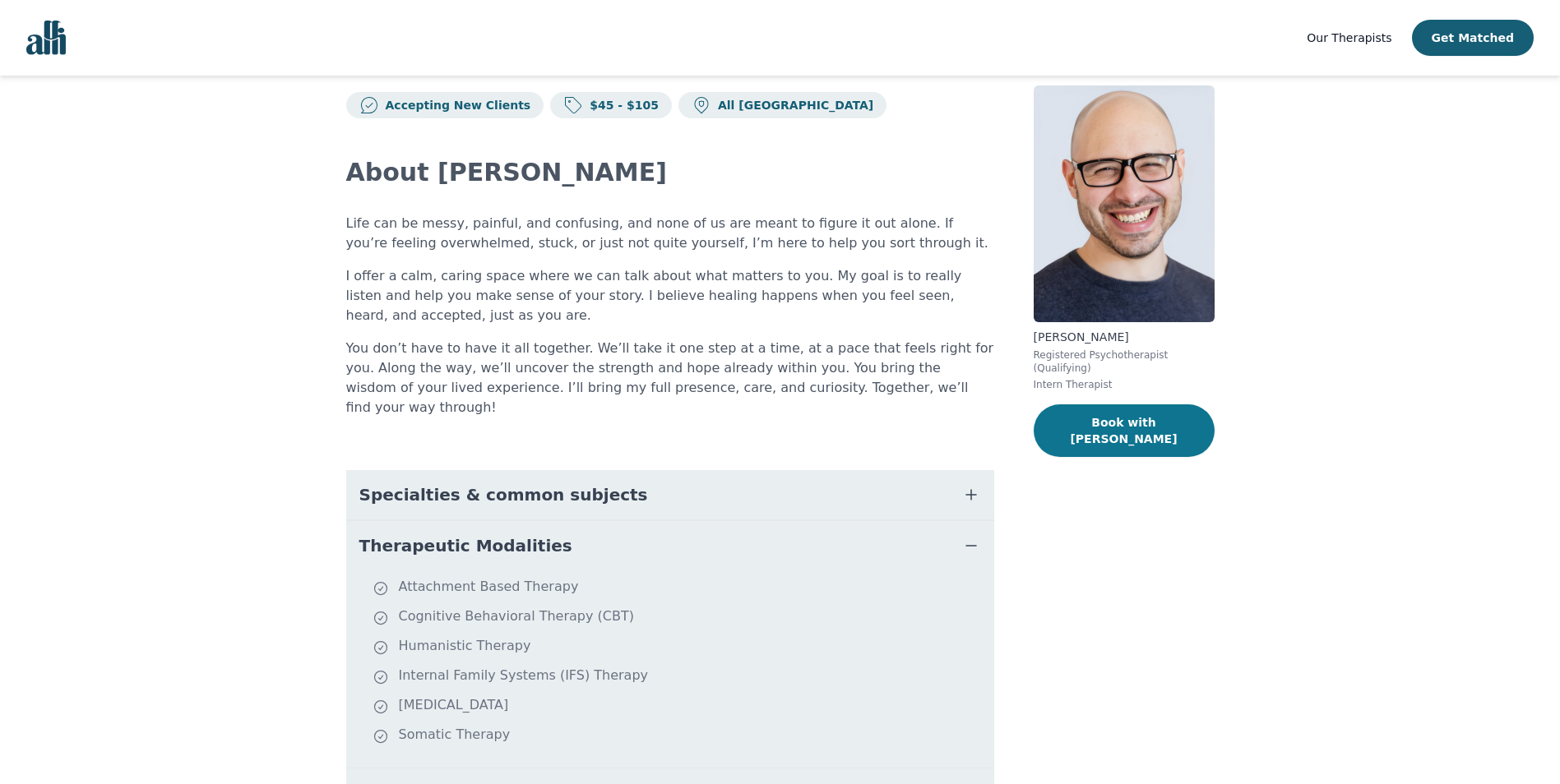
click at [1065, 410] on button "Book with [PERSON_NAME]" at bounding box center [1123, 430] width 181 height 53
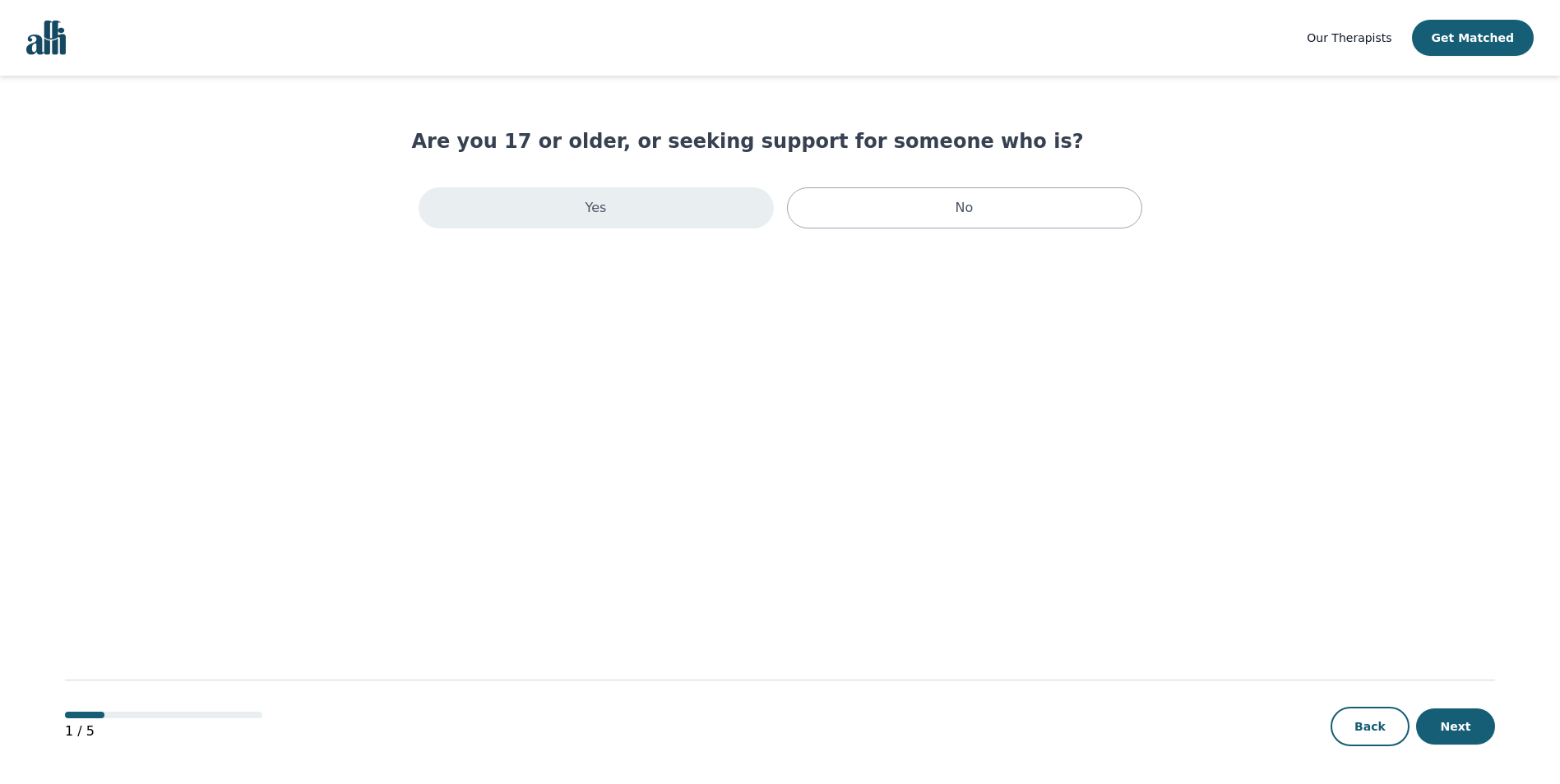
click at [661, 220] on div "Yes" at bounding box center [596, 208] width 355 height 41
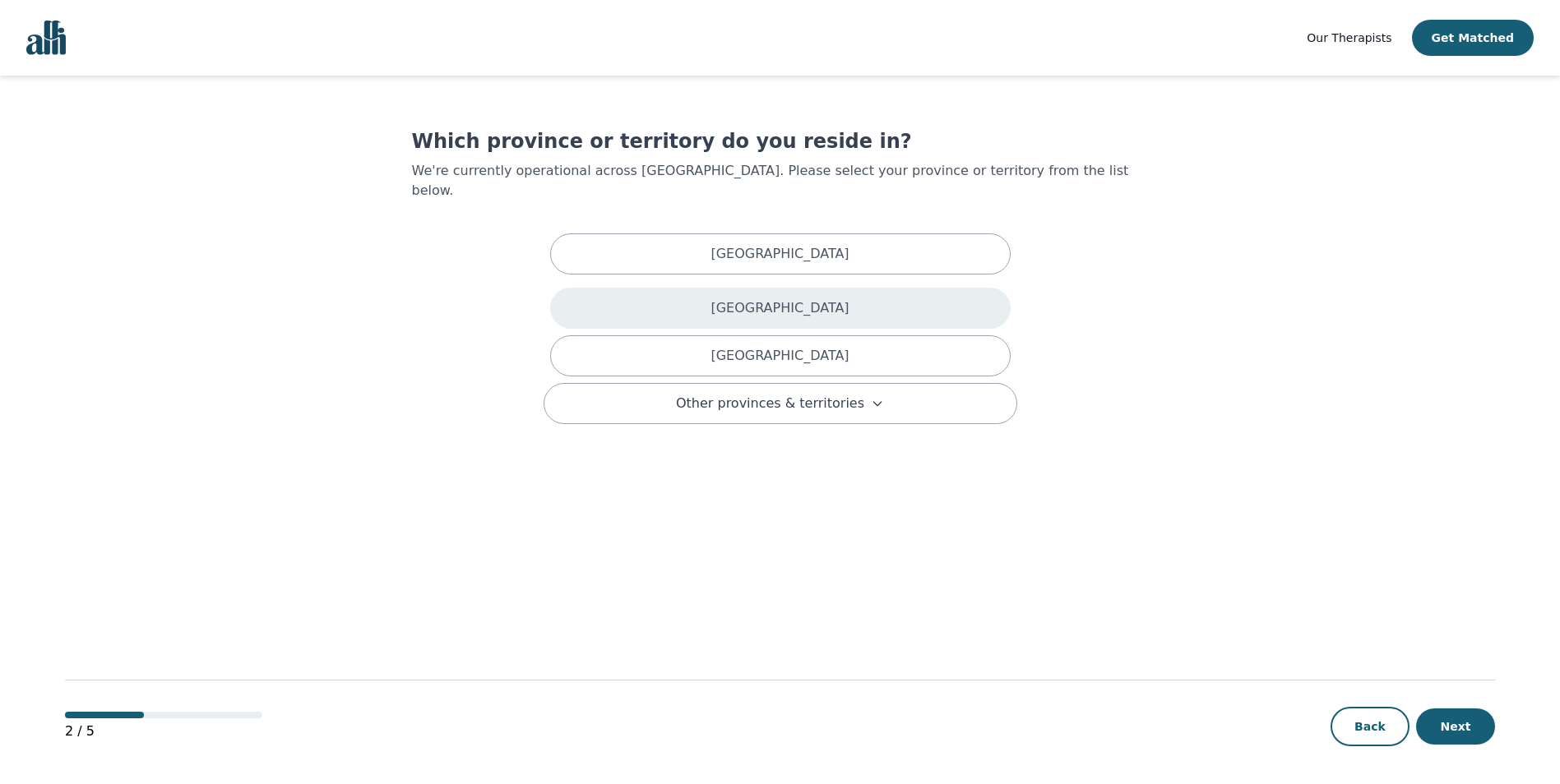
click at [675, 288] on div "[GEOGRAPHIC_DATA]" at bounding box center [780, 309] width 460 height 41
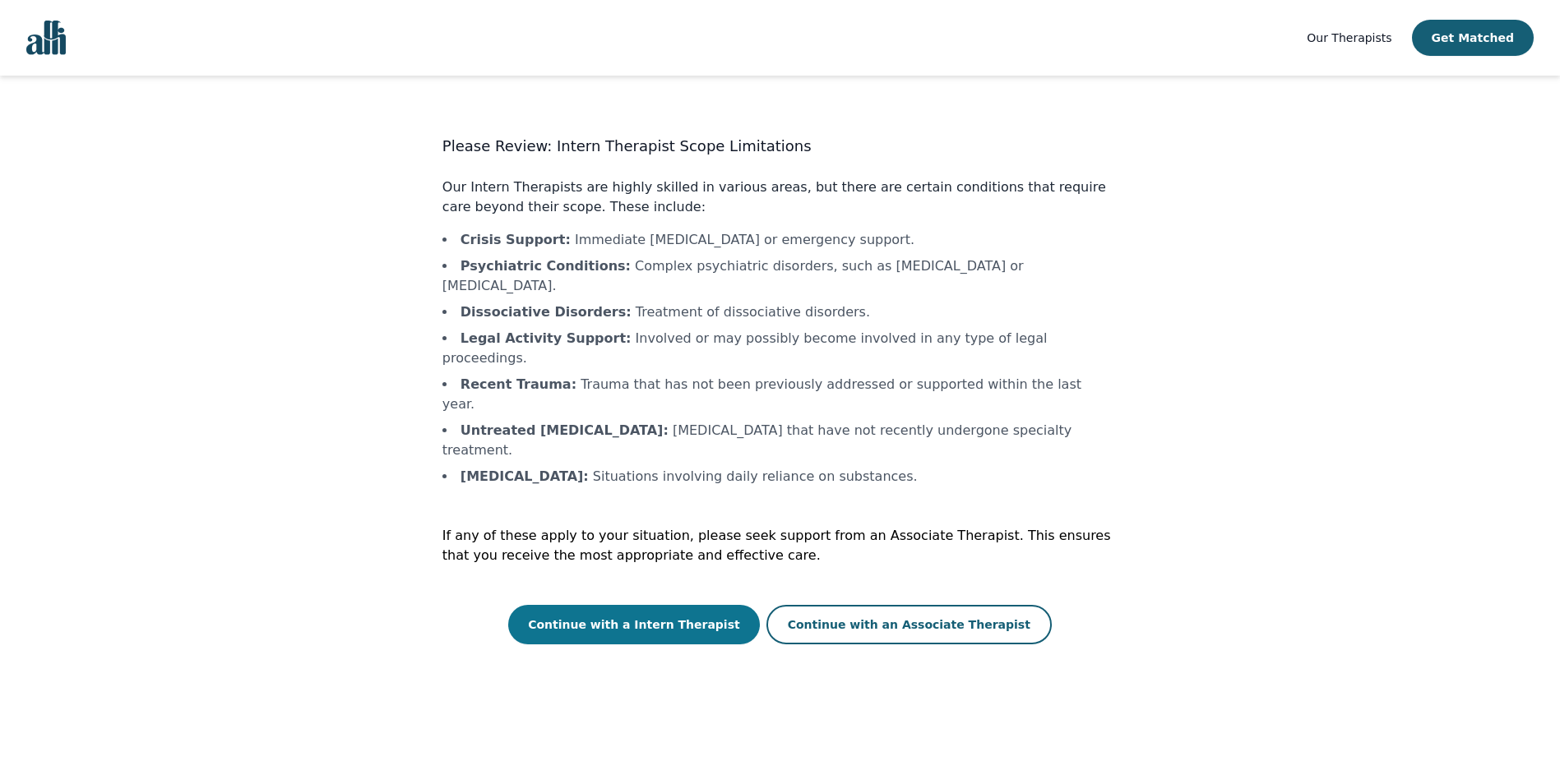
click at [691, 605] on button "Continue with a Intern Therapist" at bounding box center [634, 625] width 252 height 40
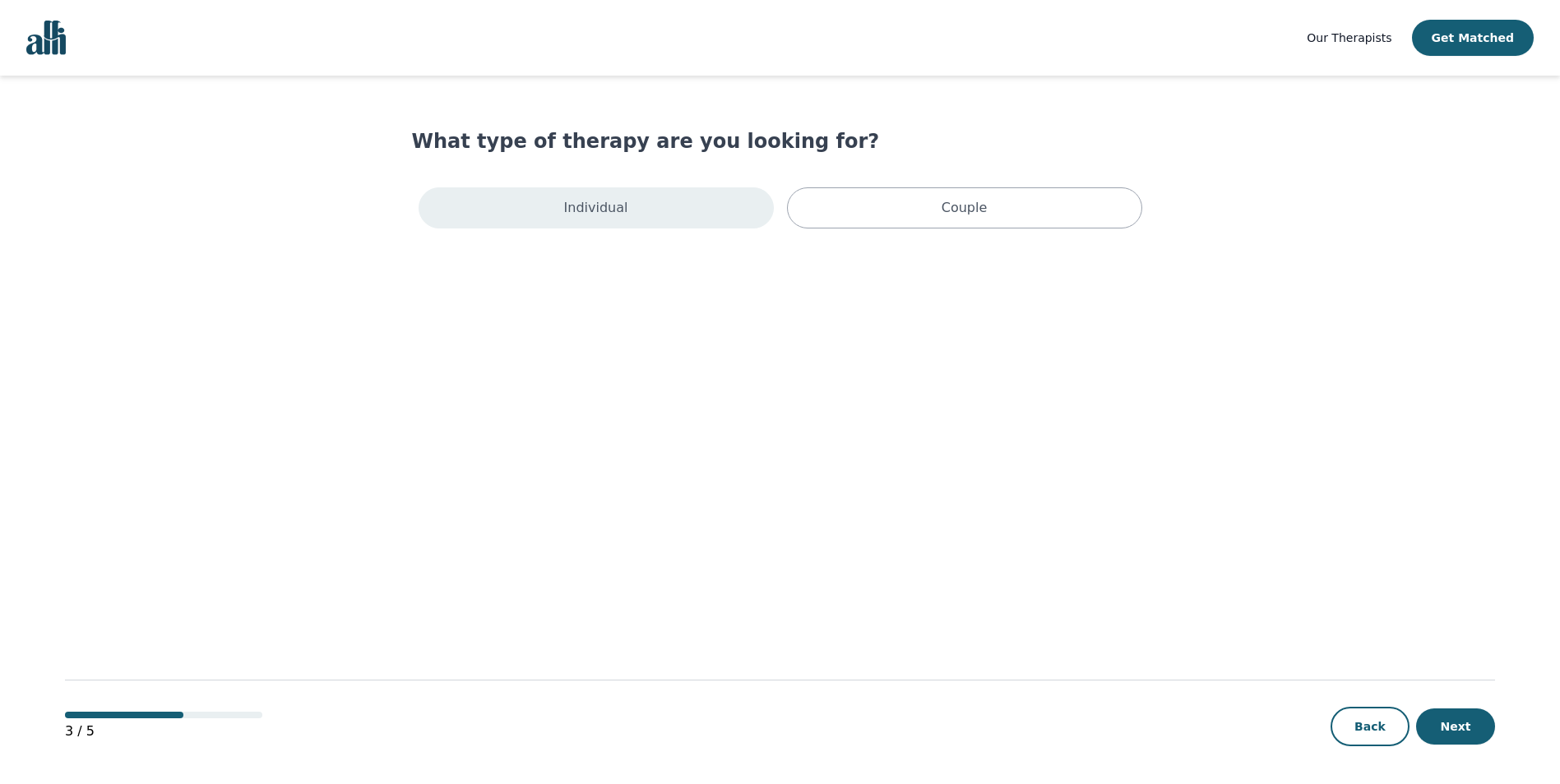
click at [677, 219] on div "Individual" at bounding box center [596, 208] width 355 height 41
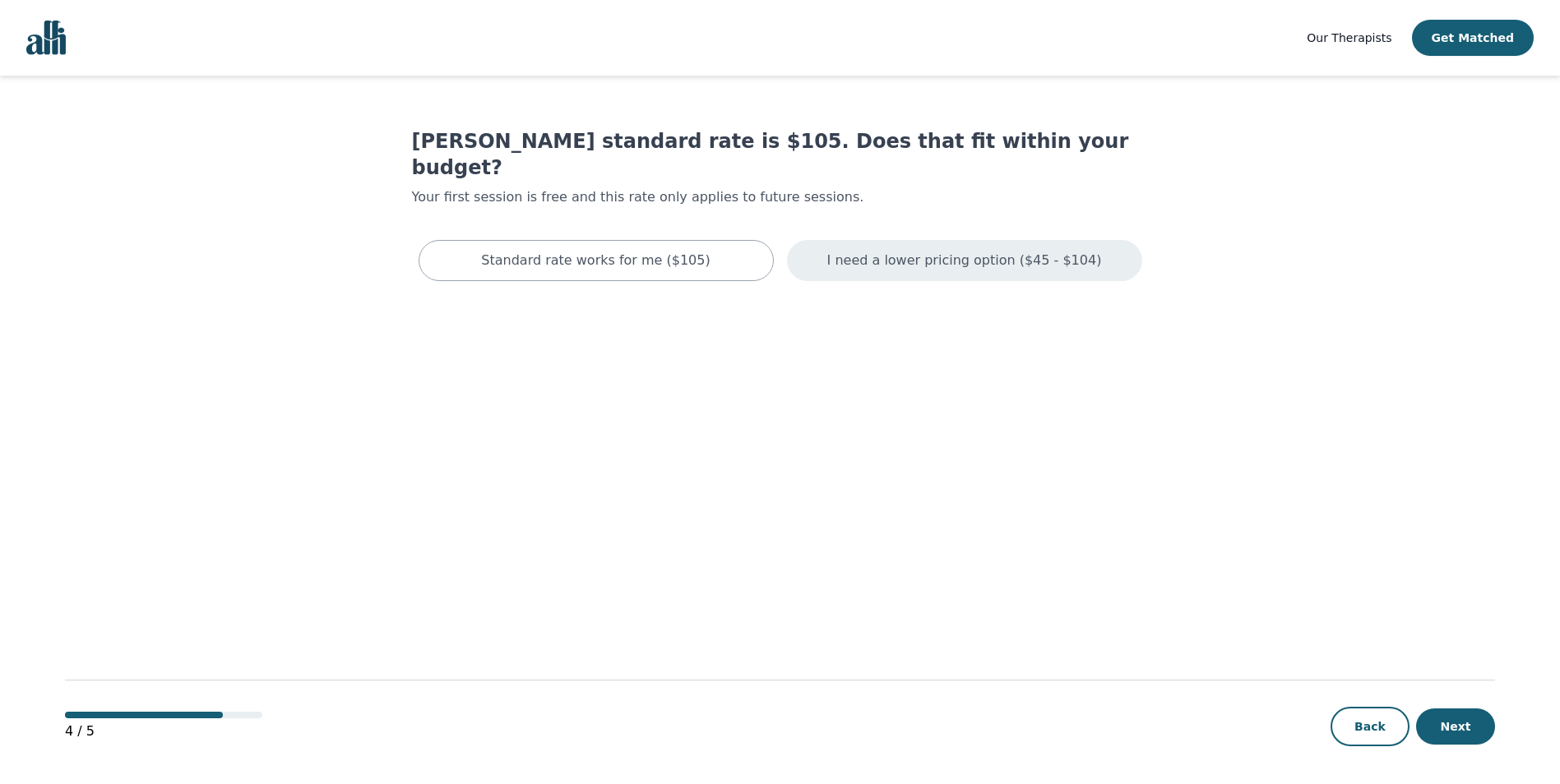
click at [898, 251] on p "I need a lower pricing option ($45 - $104)" at bounding box center [965, 260] width 275 height 20
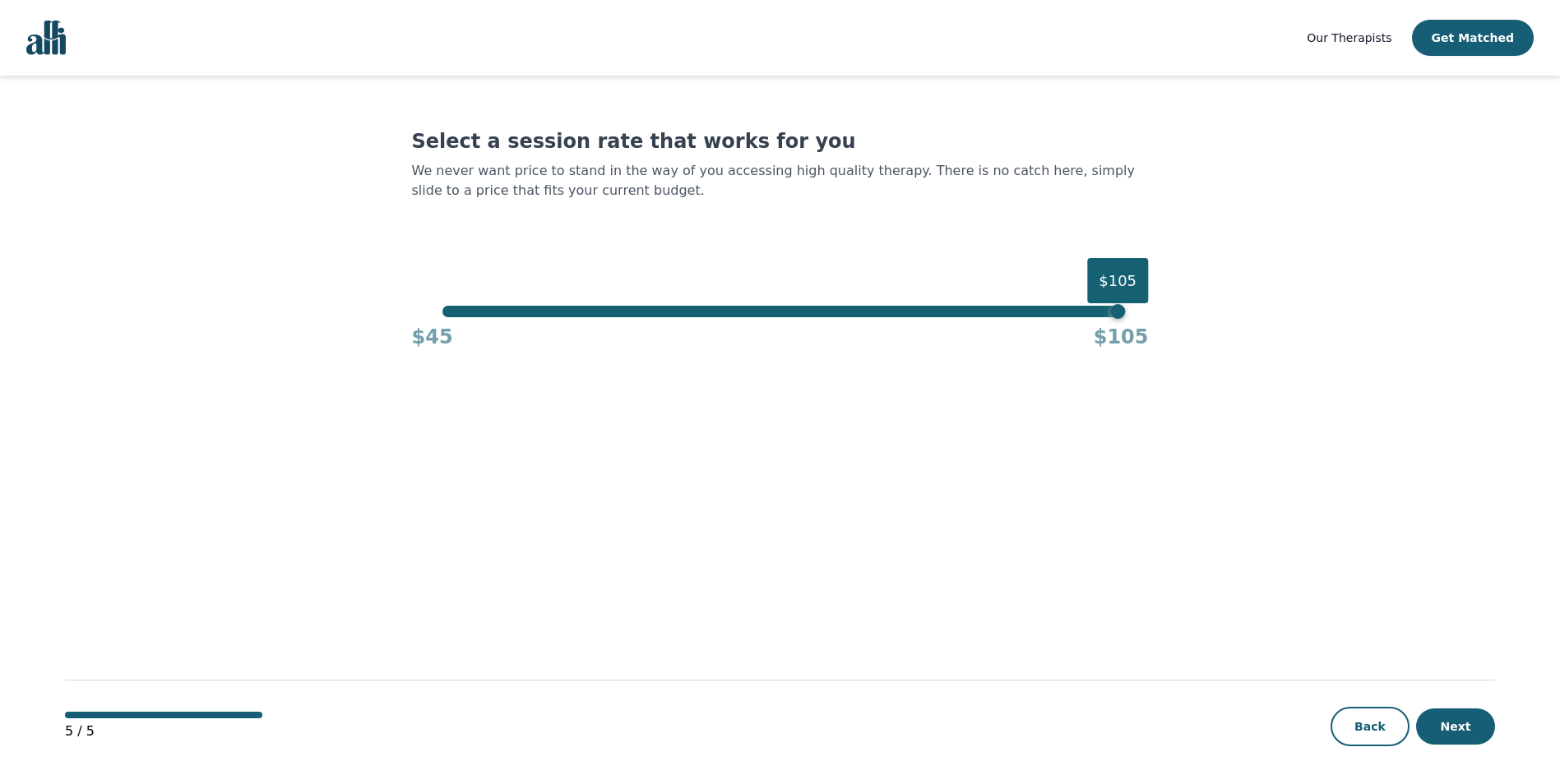
click at [460, 316] on div "$105" at bounding box center [780, 311] width 675 height 11
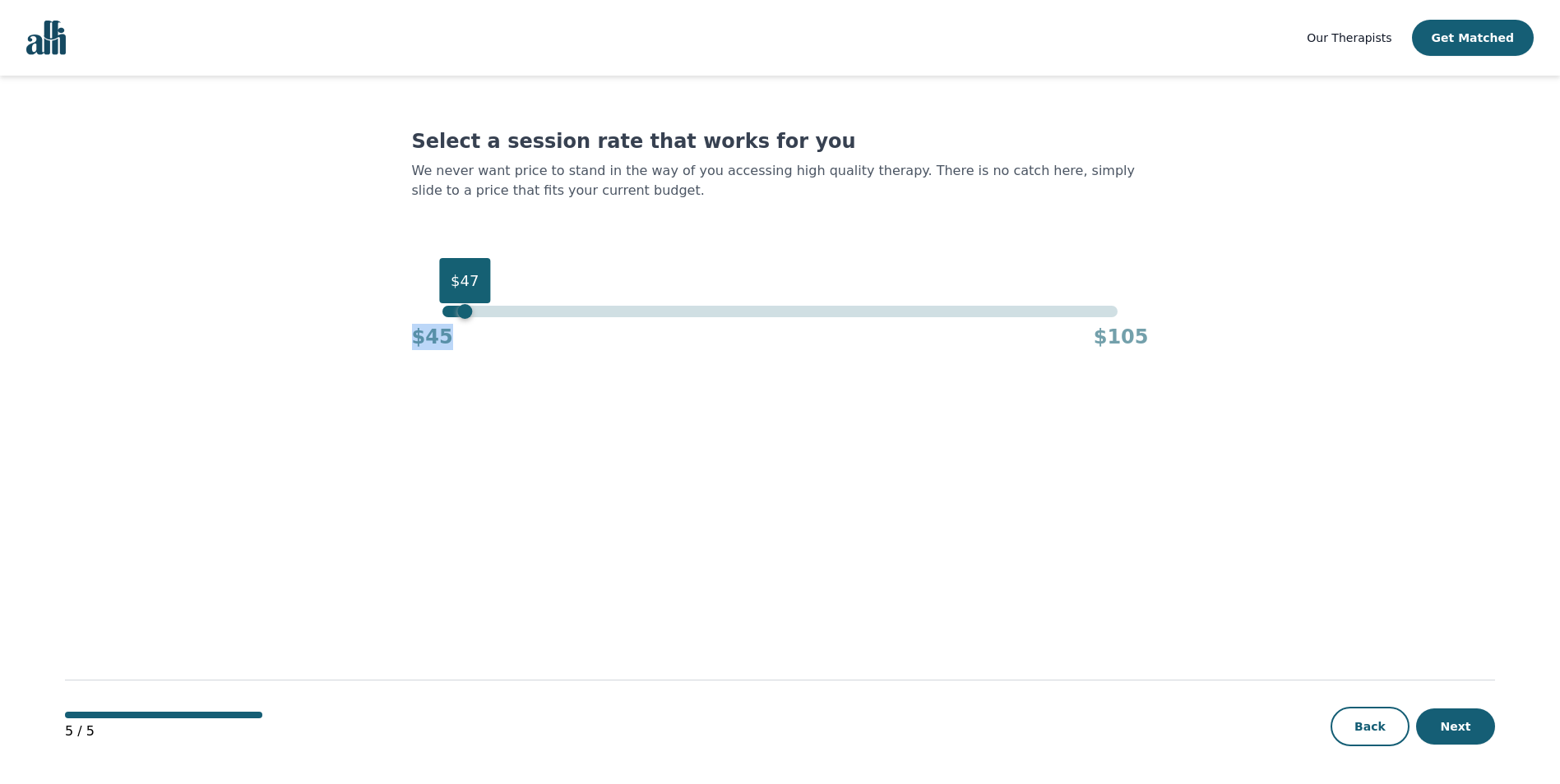
drag, startPoint x: 458, startPoint y: 317, endPoint x: 504, endPoint y: 310, distance: 46.5
click at [504, 310] on div "$47 $45 $105" at bounding box center [780, 328] width 737 height 44
click at [500, 309] on div "$50" at bounding box center [780, 311] width 675 height 11
click at [1458, 722] on button "Next" at bounding box center [1455, 727] width 79 height 36
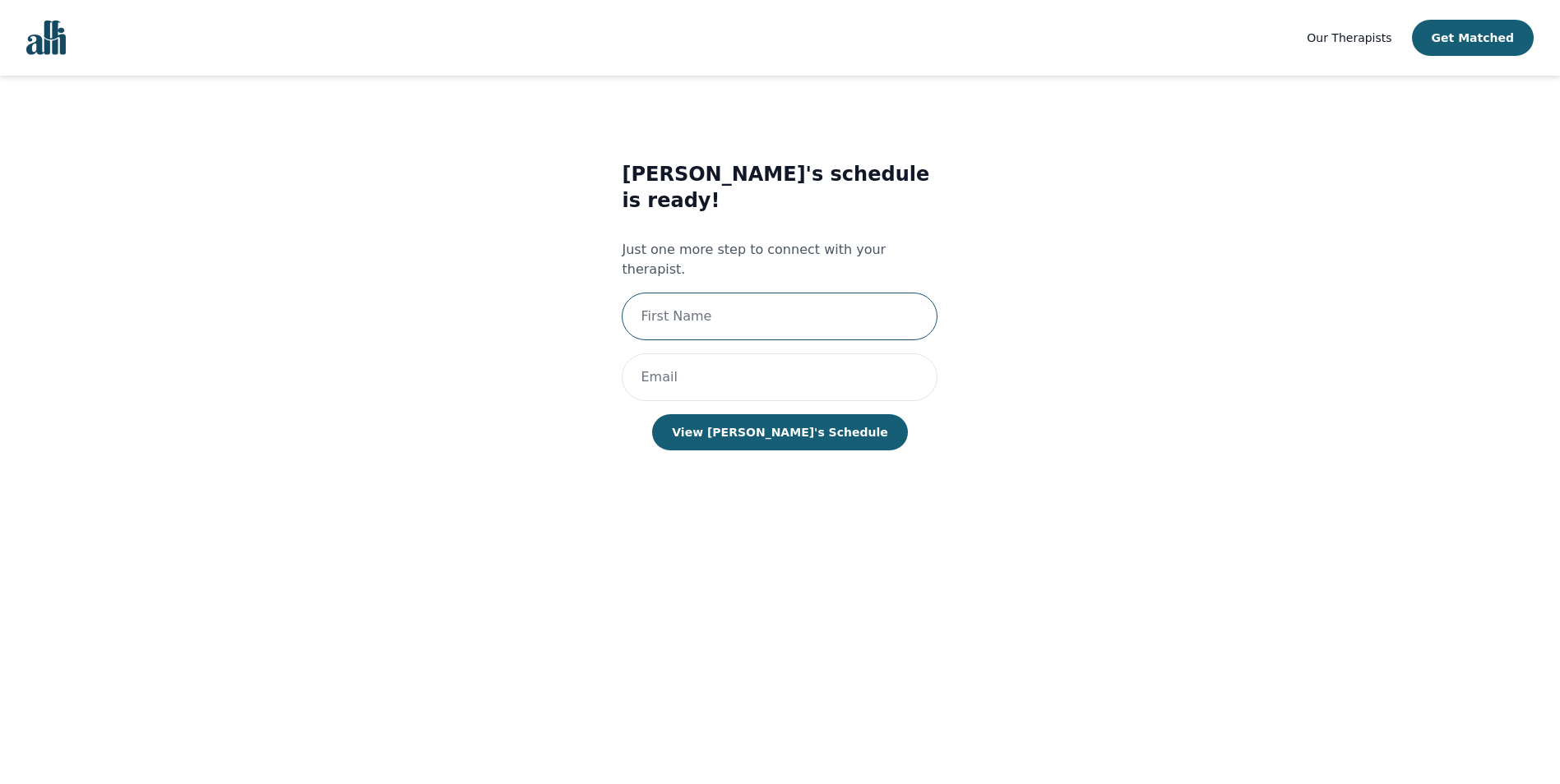
click at [745, 293] on input "text" at bounding box center [779, 316] width 316 height 48
type input "dfesdvf"
click at [673, 354] on input "email" at bounding box center [779, 377] width 316 height 48
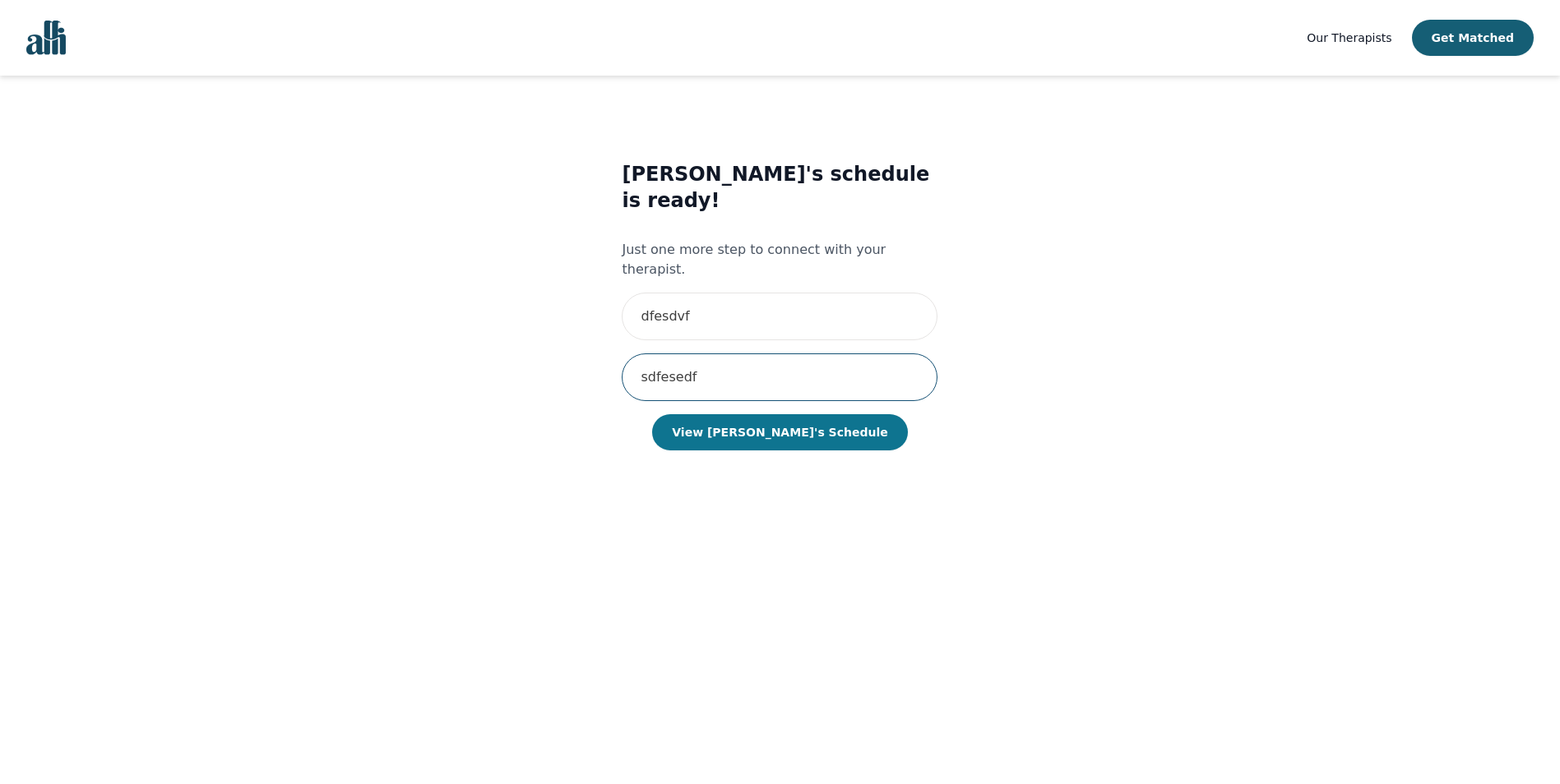
type input "sdfesedf"
click at [812, 414] on button "View [PERSON_NAME]'s Schedule" at bounding box center [779, 432] width 255 height 36
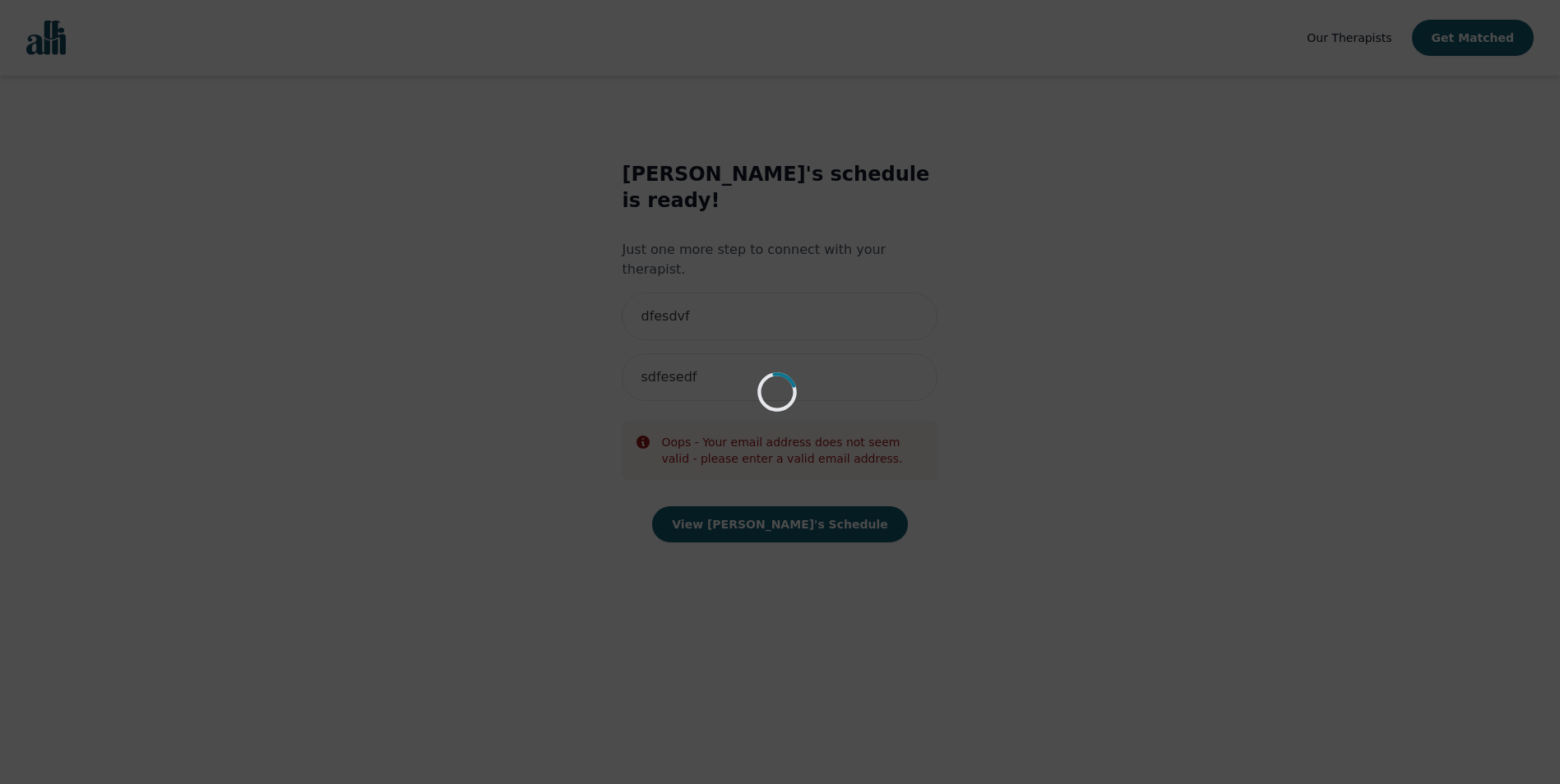
click at [781, 326] on div "Loading..." at bounding box center [780, 392] width 1560 height 784
